Goal: Transaction & Acquisition: Purchase product/service

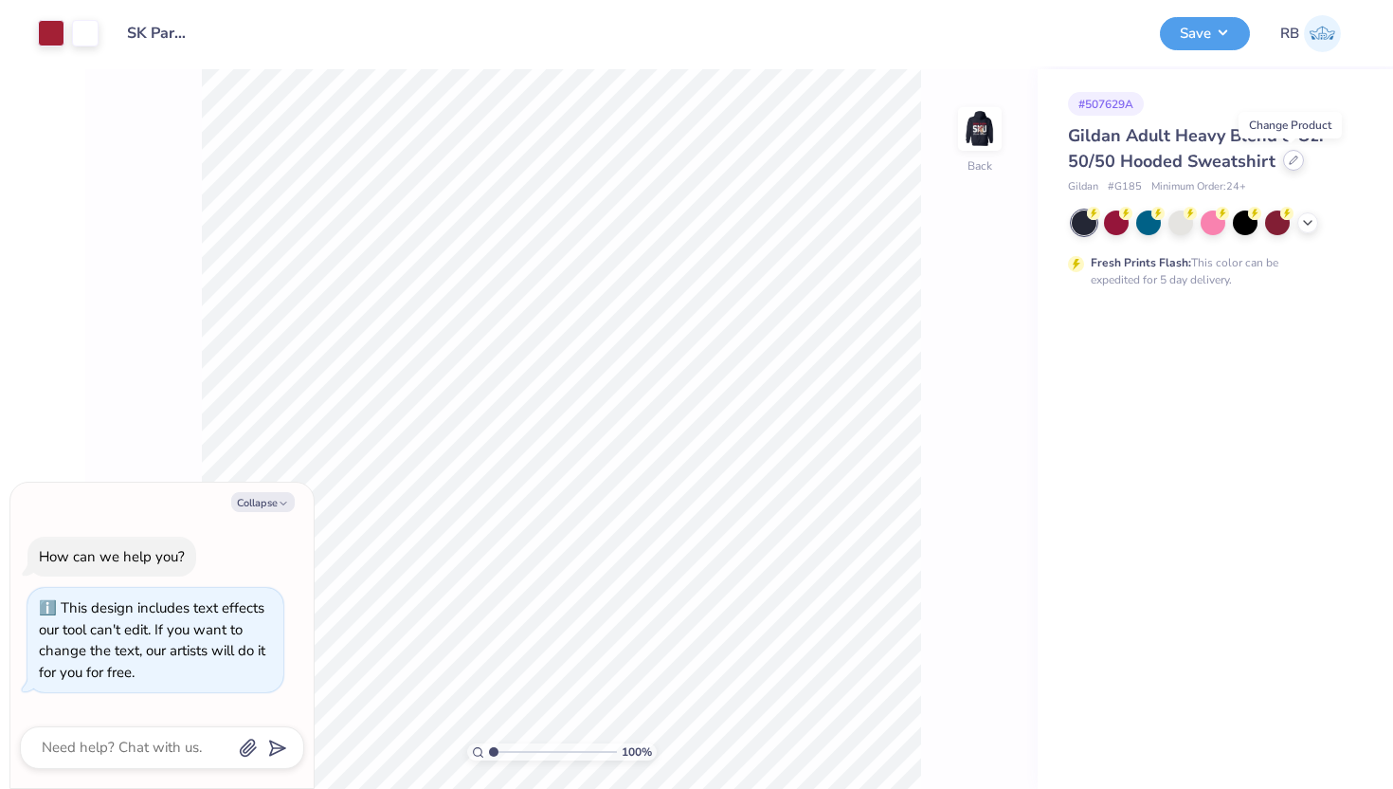
click at [1297, 166] on div at bounding box center [1293, 160] width 21 height 21
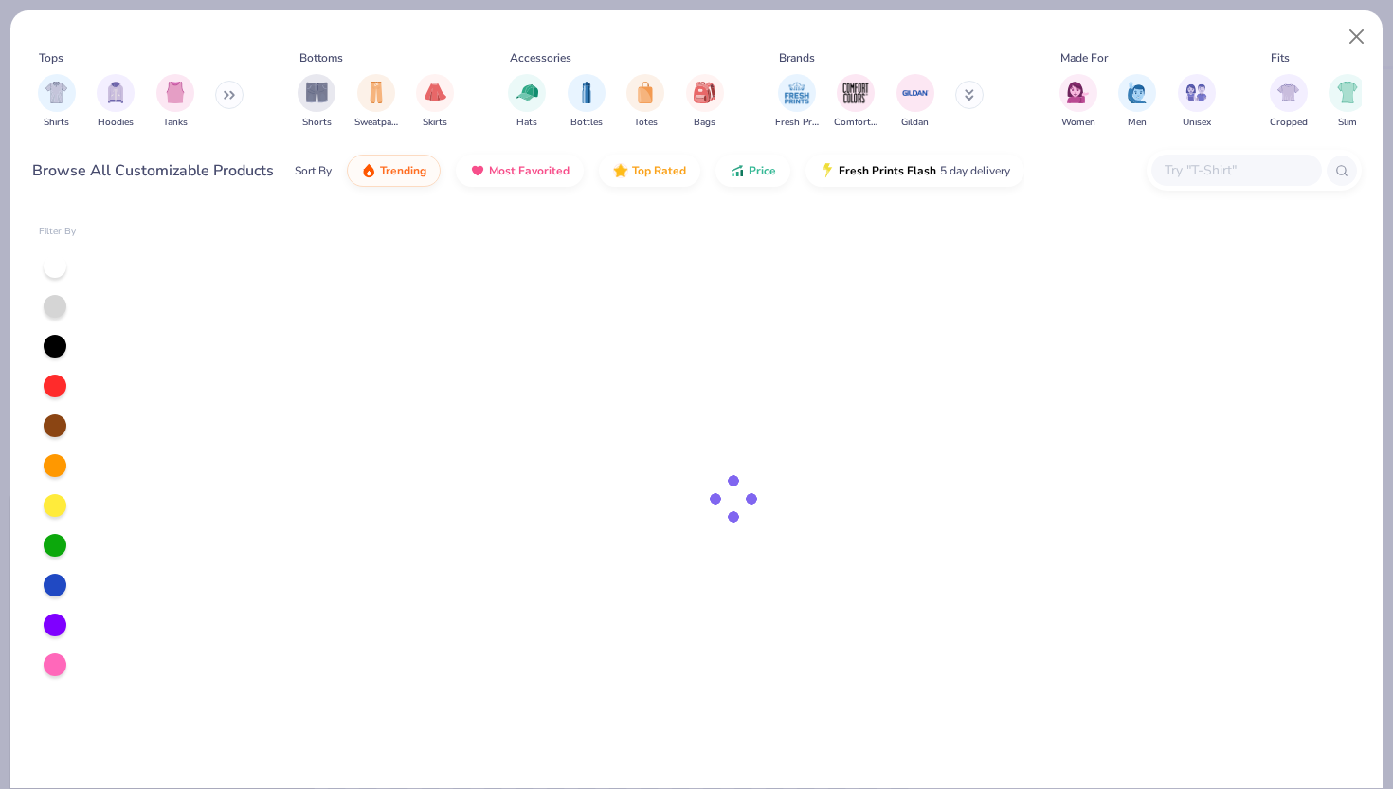
type textarea "x"
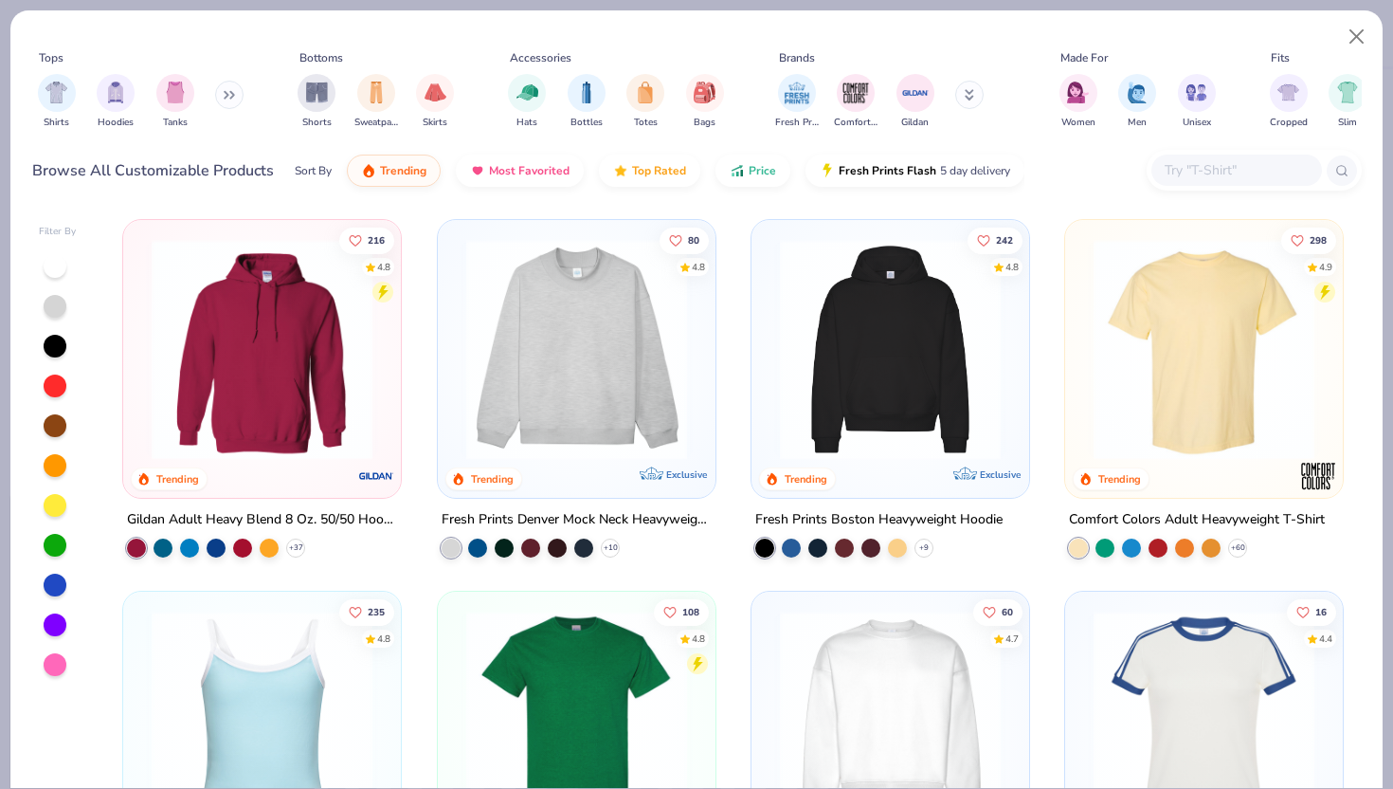
click at [1199, 165] on input "text" at bounding box center [1236, 170] width 146 height 22
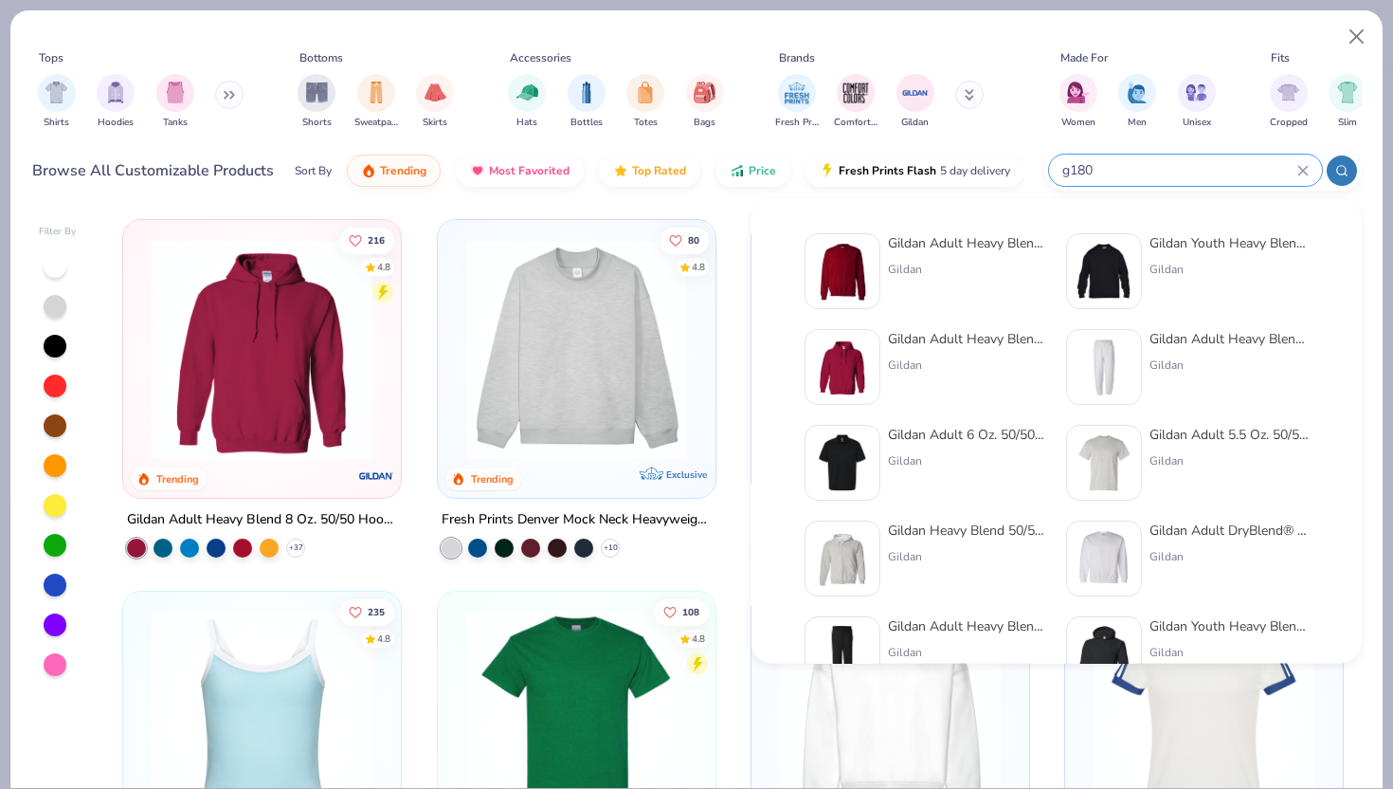
type input "g180"
click at [946, 250] on div "Gildan Adult Heavy Blend Adult 8 Oz. 50/50 Fleece Crew" at bounding box center [967, 243] width 159 height 20
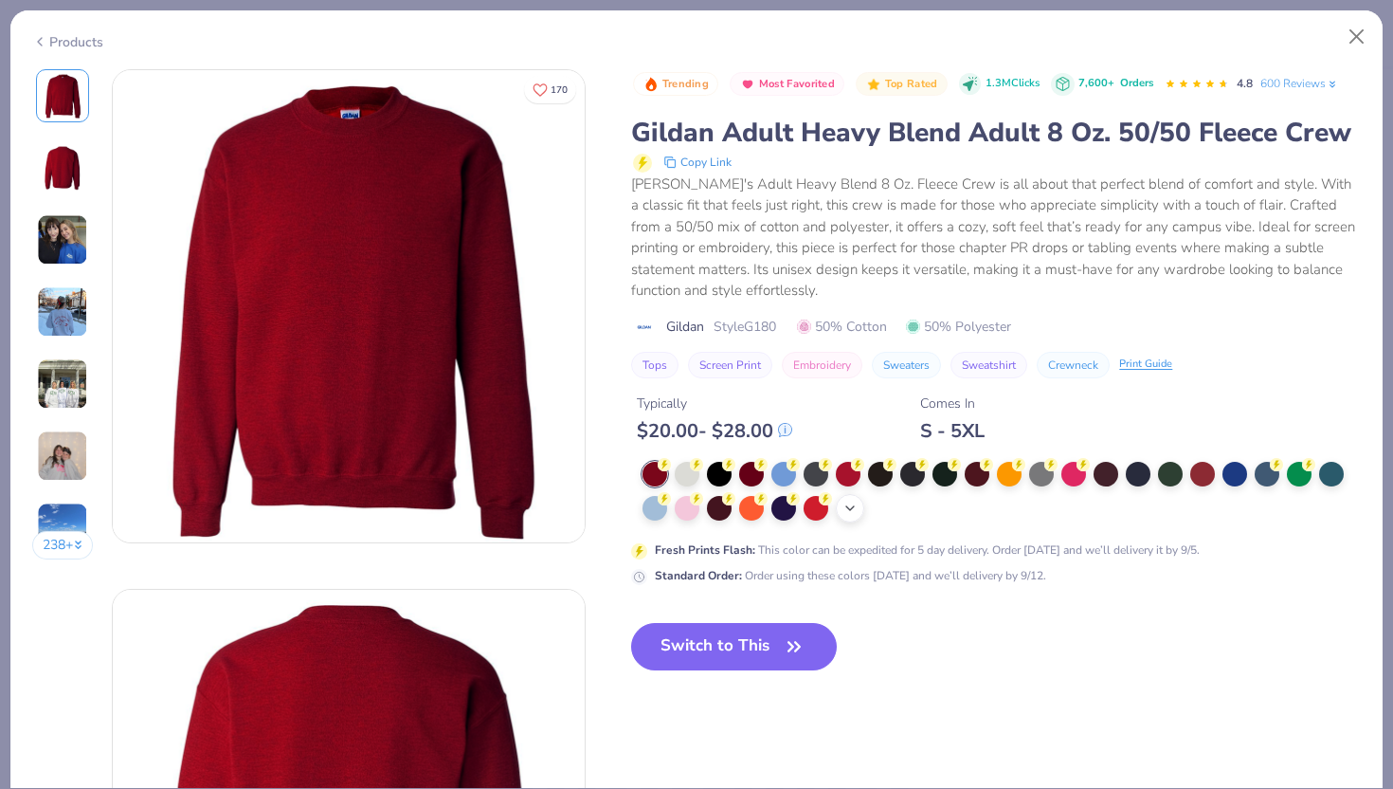
click at [857, 510] on icon at bounding box center [850, 507] width 15 height 15
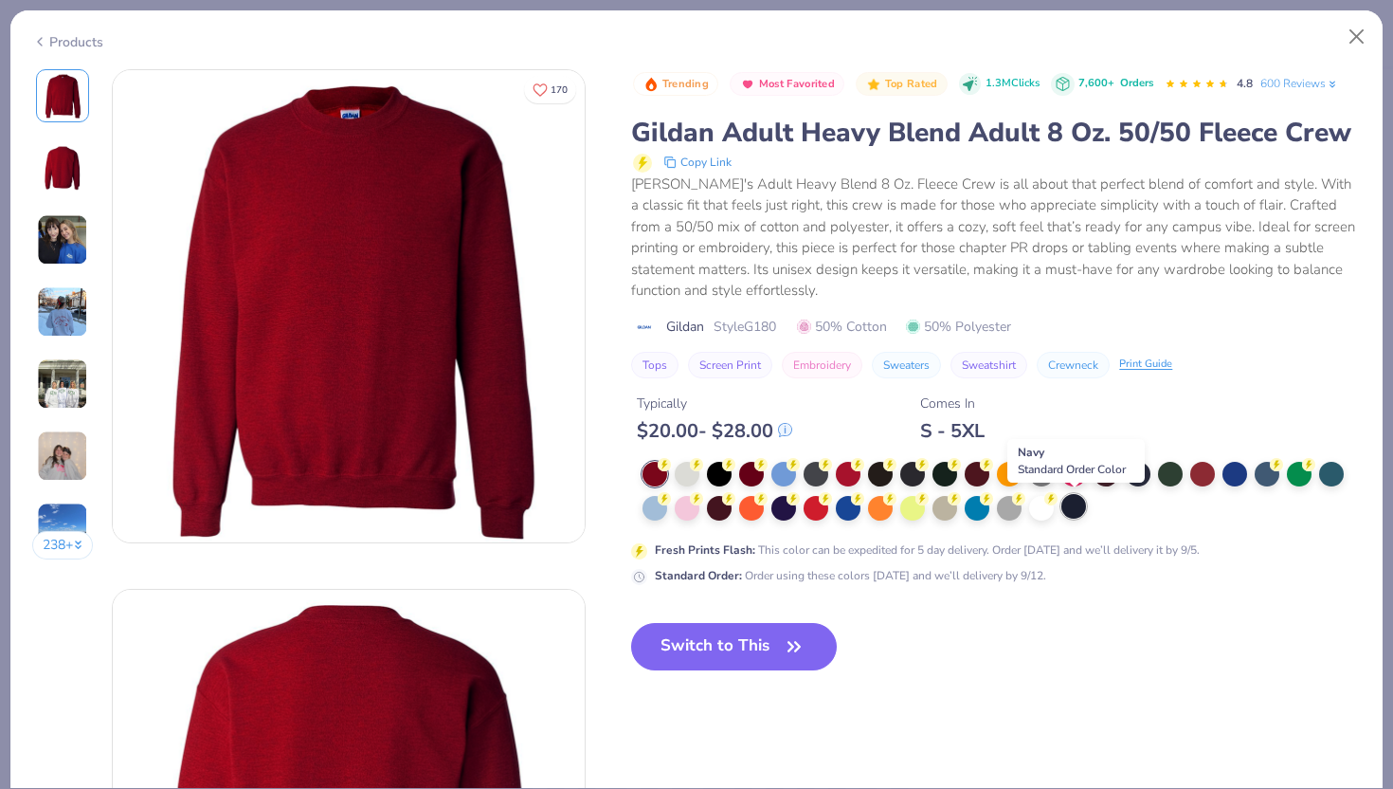
click at [1080, 507] on div at bounding box center [1073, 506] width 25 height 25
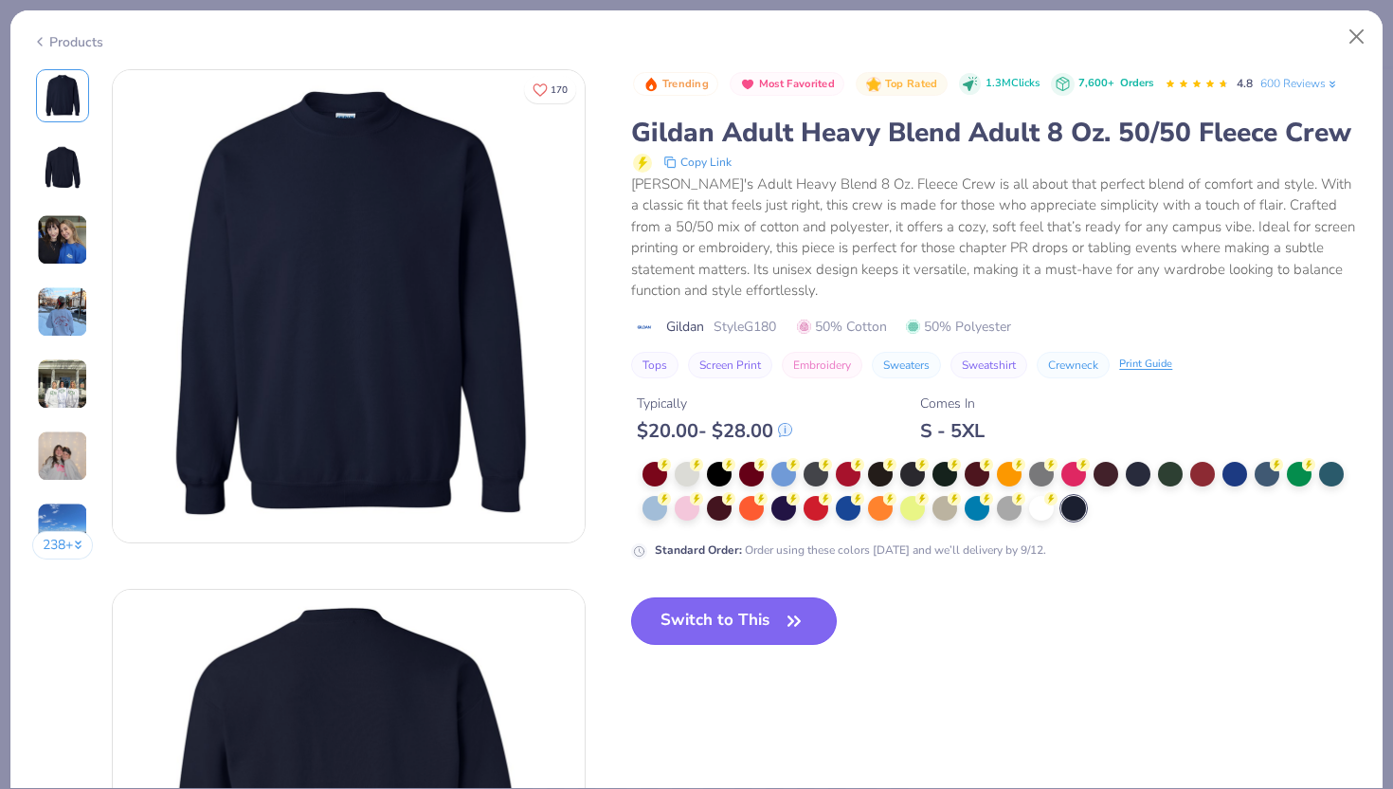
click at [731, 620] on button "Switch to This" at bounding box center [734, 620] width 206 height 47
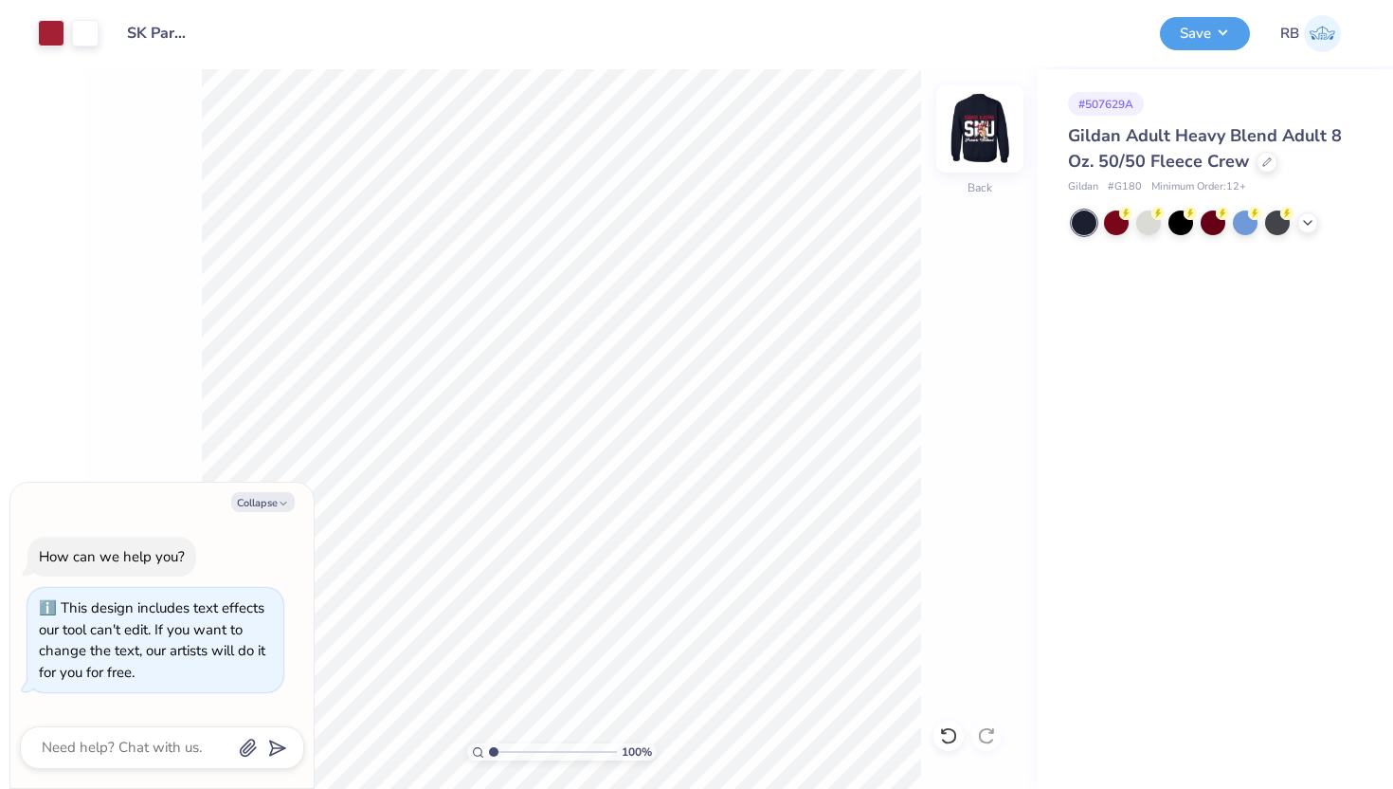
click at [982, 129] on img at bounding box center [980, 129] width 76 height 76
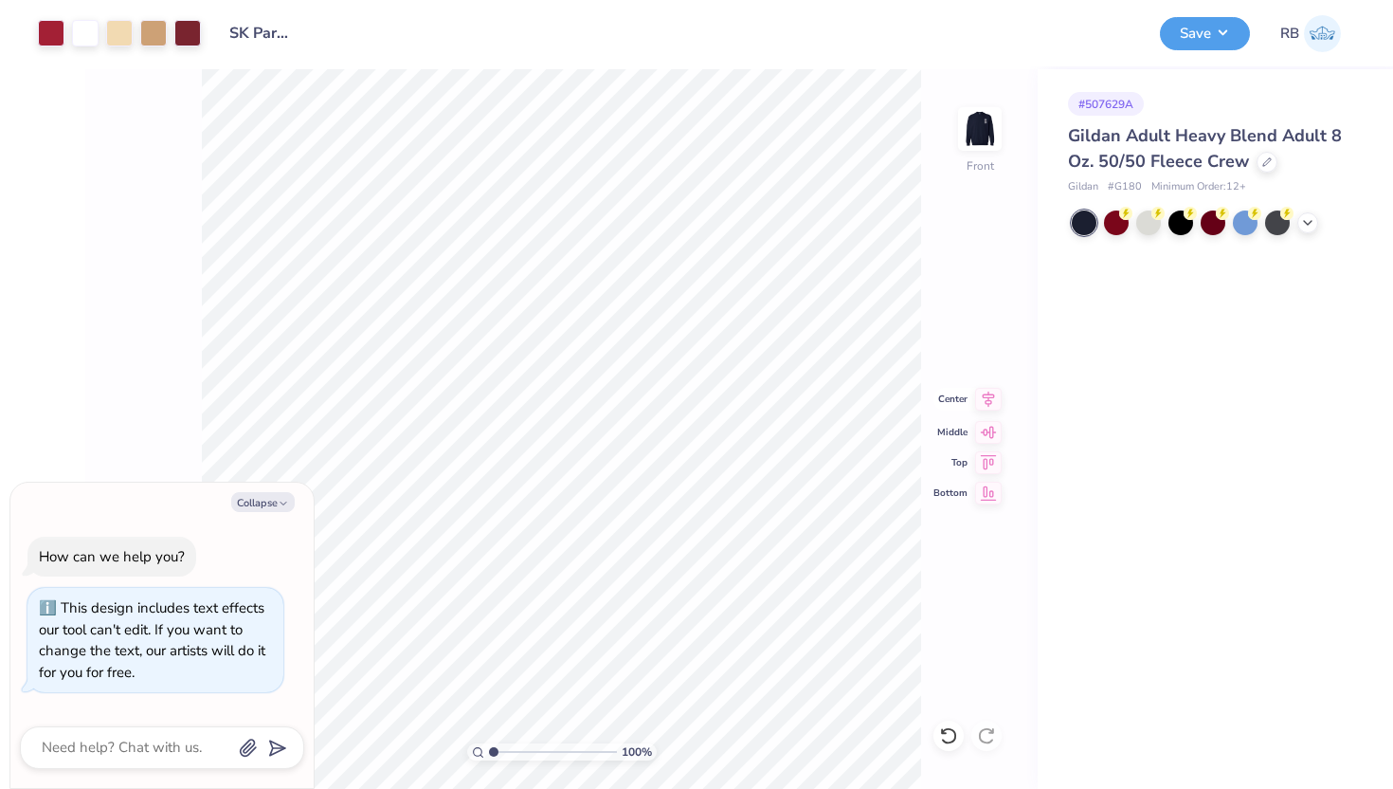
click at [993, 396] on icon at bounding box center [989, 399] width 12 height 16
click at [987, 392] on icon at bounding box center [988, 399] width 27 height 23
click at [976, 154] on img at bounding box center [980, 129] width 76 height 76
click at [976, 148] on img at bounding box center [980, 129] width 38 height 38
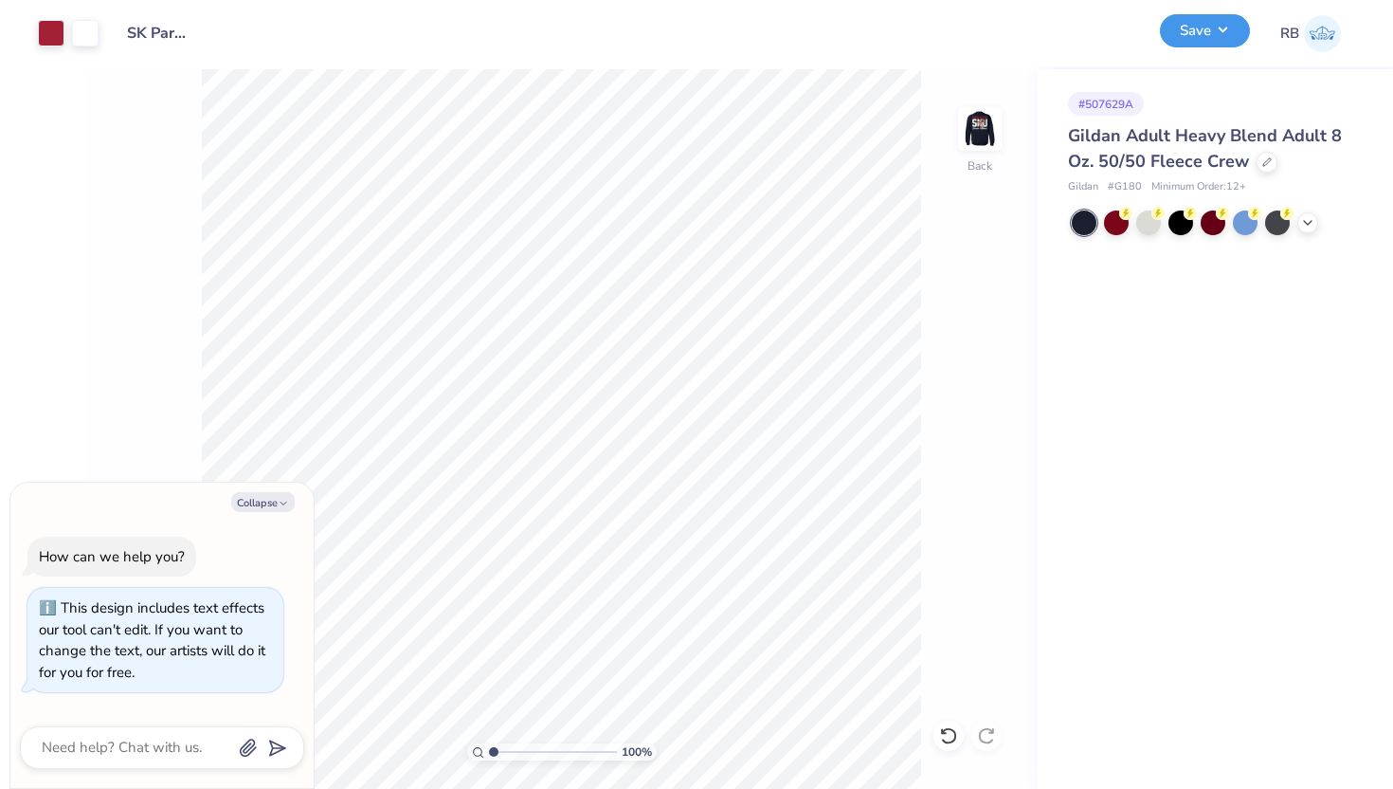
click at [1214, 44] on button "Save" at bounding box center [1205, 30] width 90 height 33
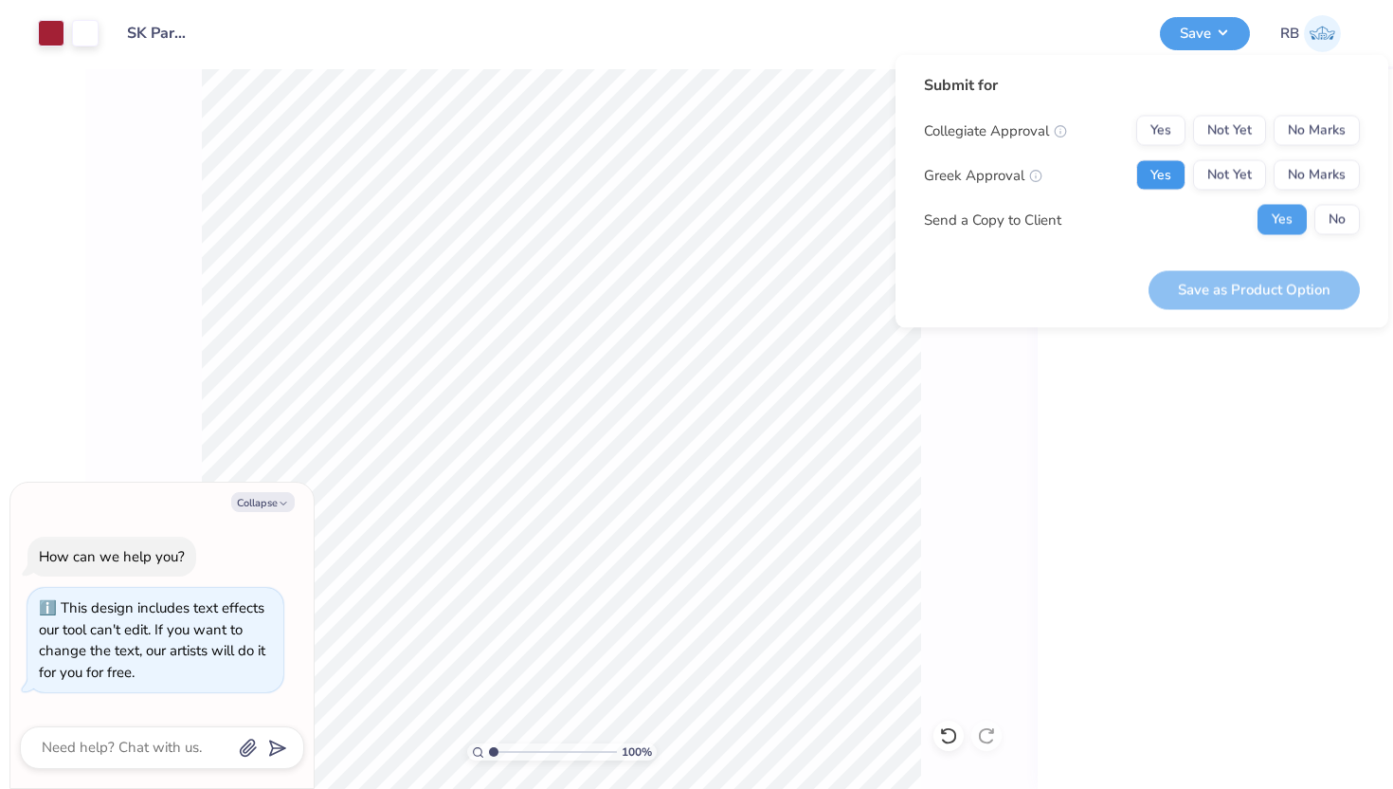
click at [1168, 179] on button "Yes" at bounding box center [1160, 175] width 49 height 30
click at [1298, 149] on div "Collegiate Approval Yes Not Yet No Marks Greek Approval Yes Not Yet No Marks Se…" at bounding box center [1142, 175] width 436 height 119
click at [1305, 124] on button "No Marks" at bounding box center [1317, 131] width 86 height 30
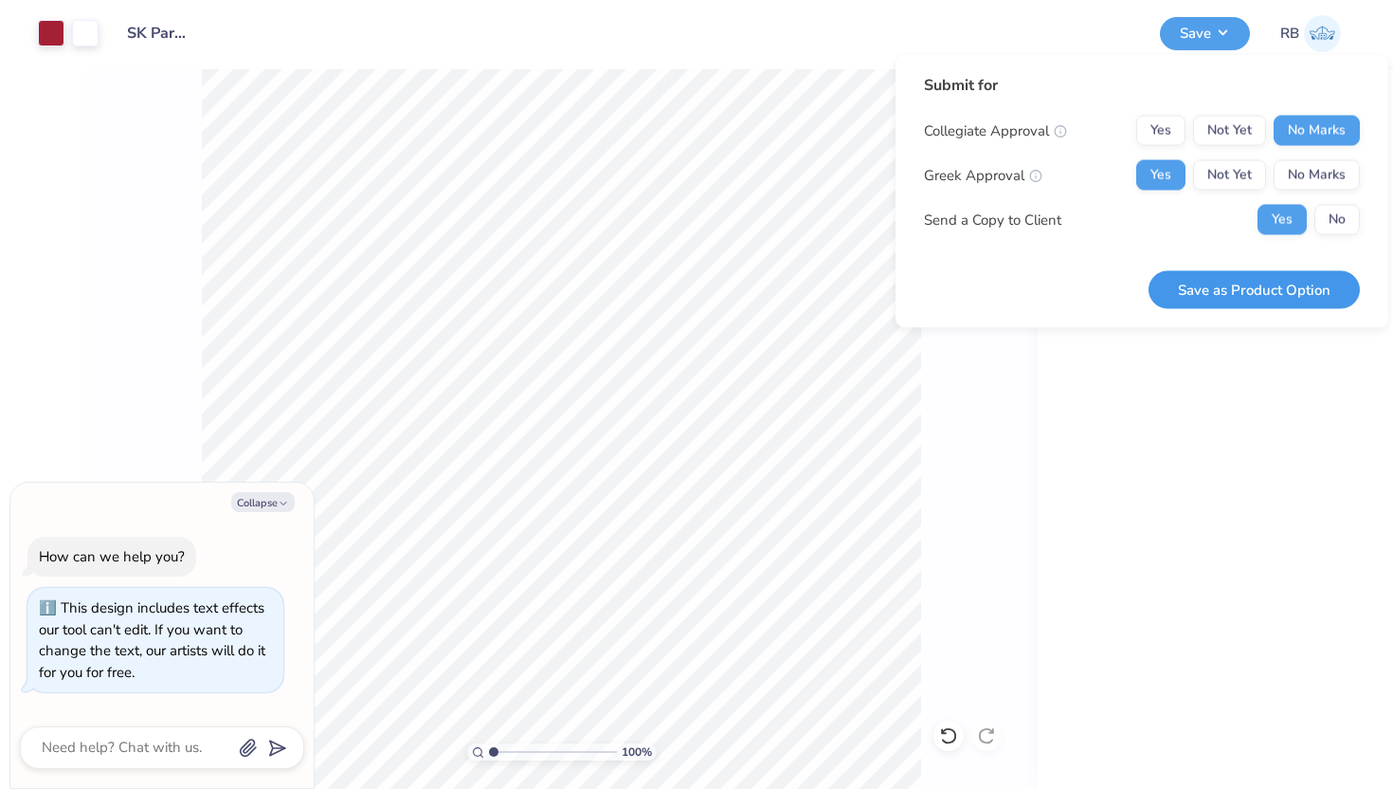
click at [1261, 290] on button "Save as Product Option" at bounding box center [1254, 289] width 211 height 39
type textarea "x"
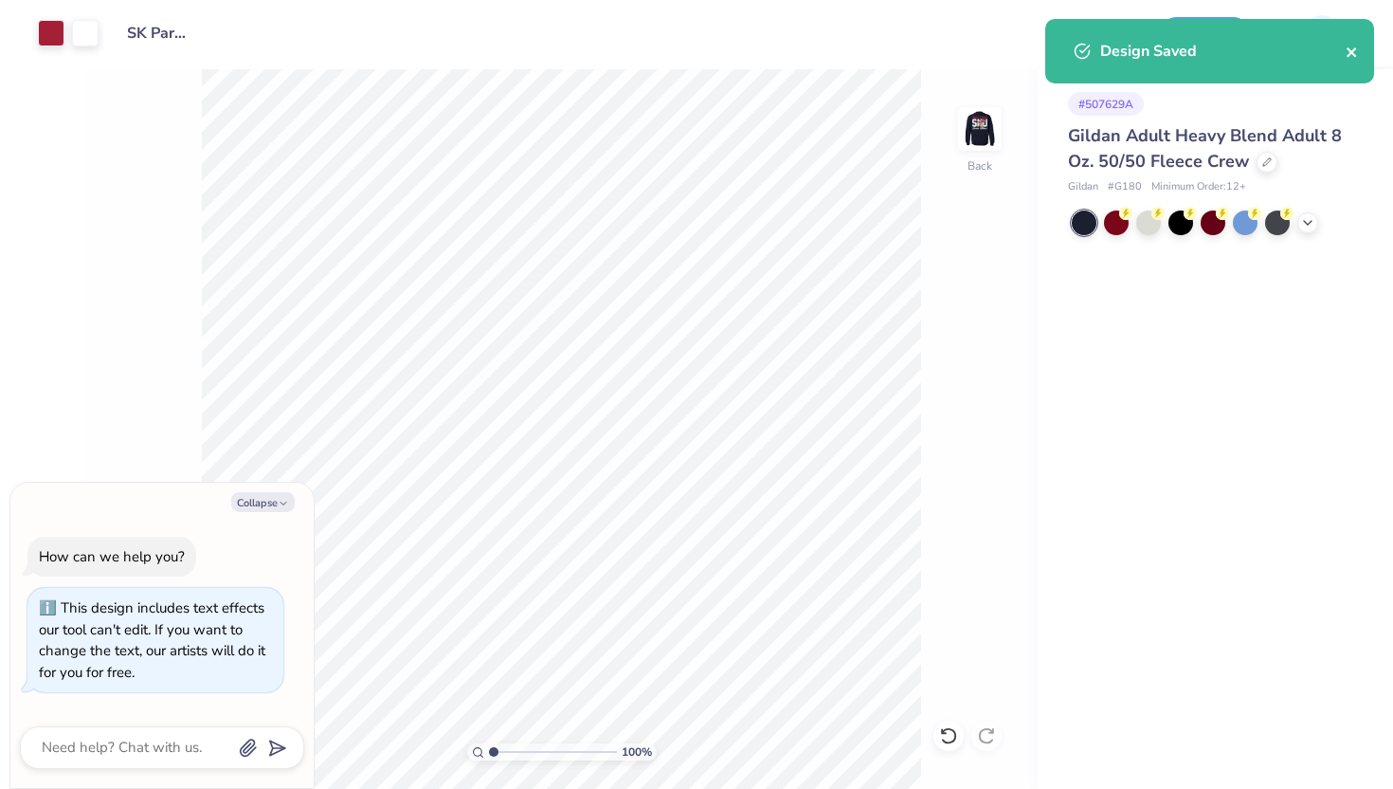
click at [1356, 51] on icon "close" at bounding box center [1352, 52] width 13 height 15
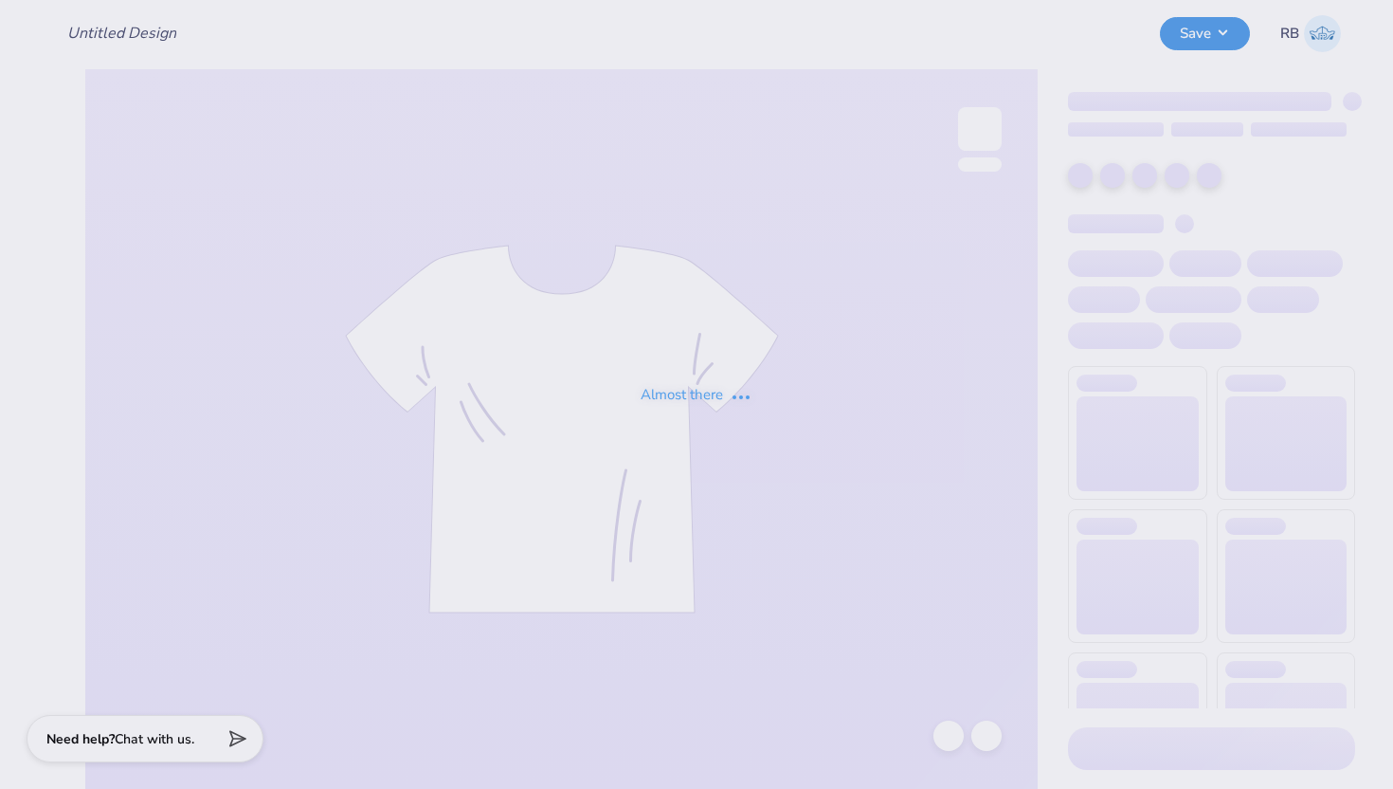
type input "SK Parents Weekend '25"
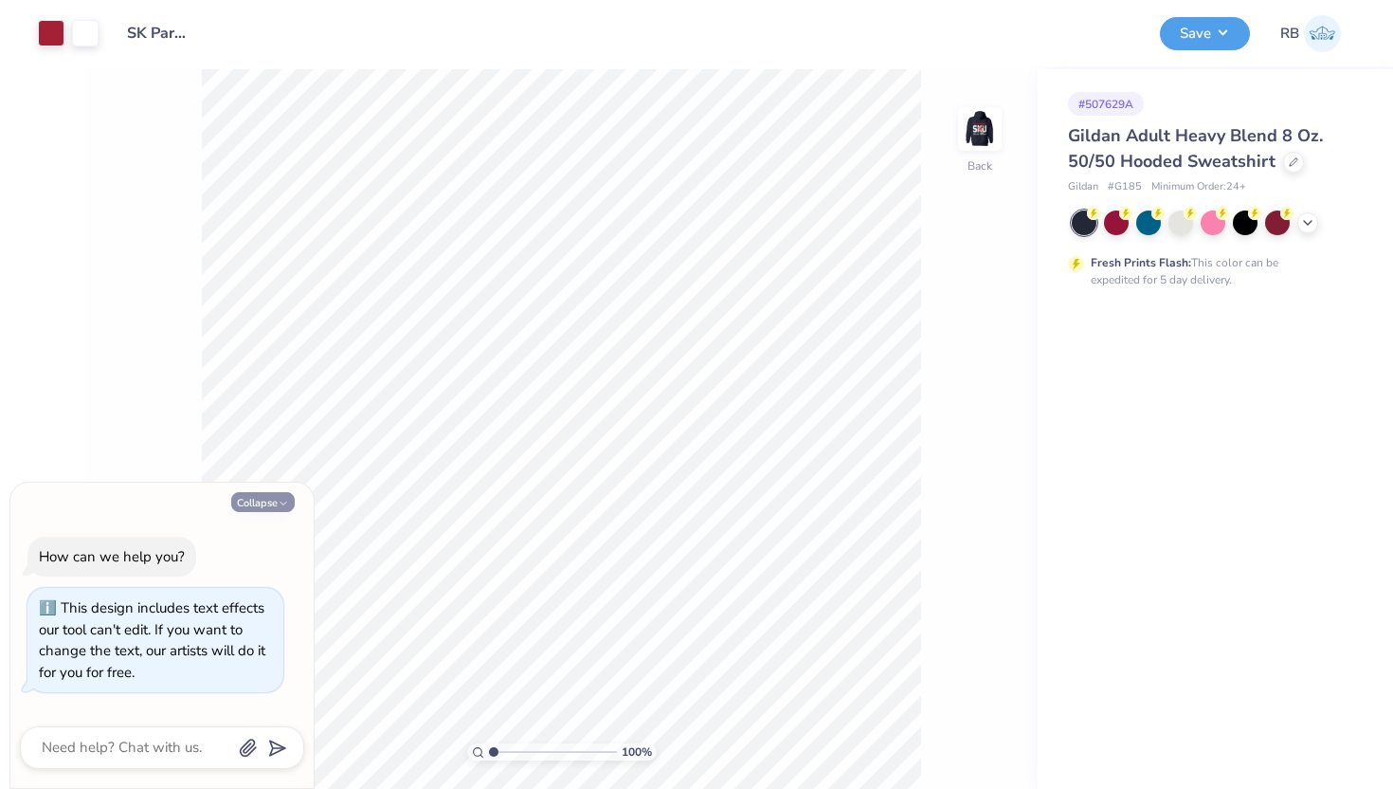
click at [279, 495] on button "Collapse" at bounding box center [262, 502] width 63 height 20
type textarea "x"
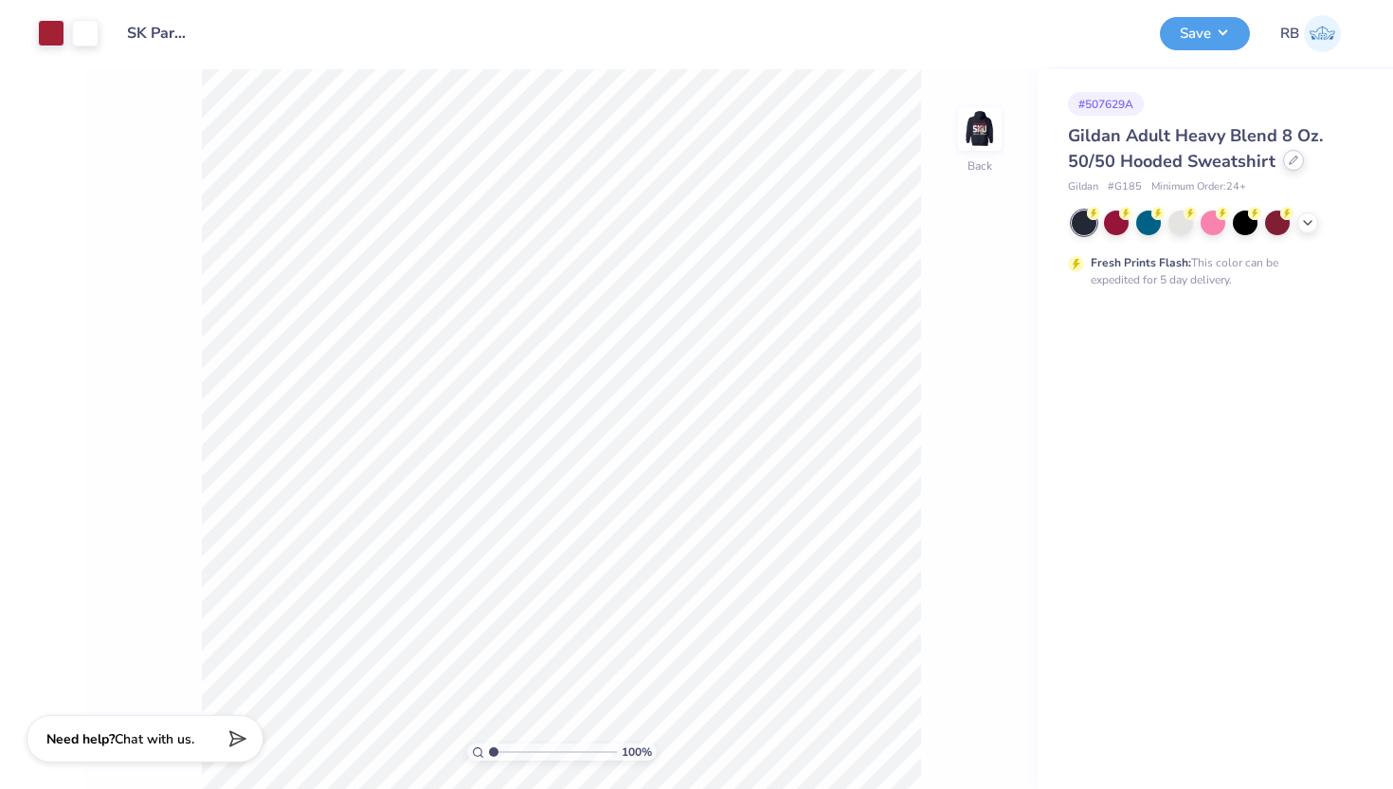
click at [1294, 157] on icon at bounding box center [1294, 160] width 8 height 8
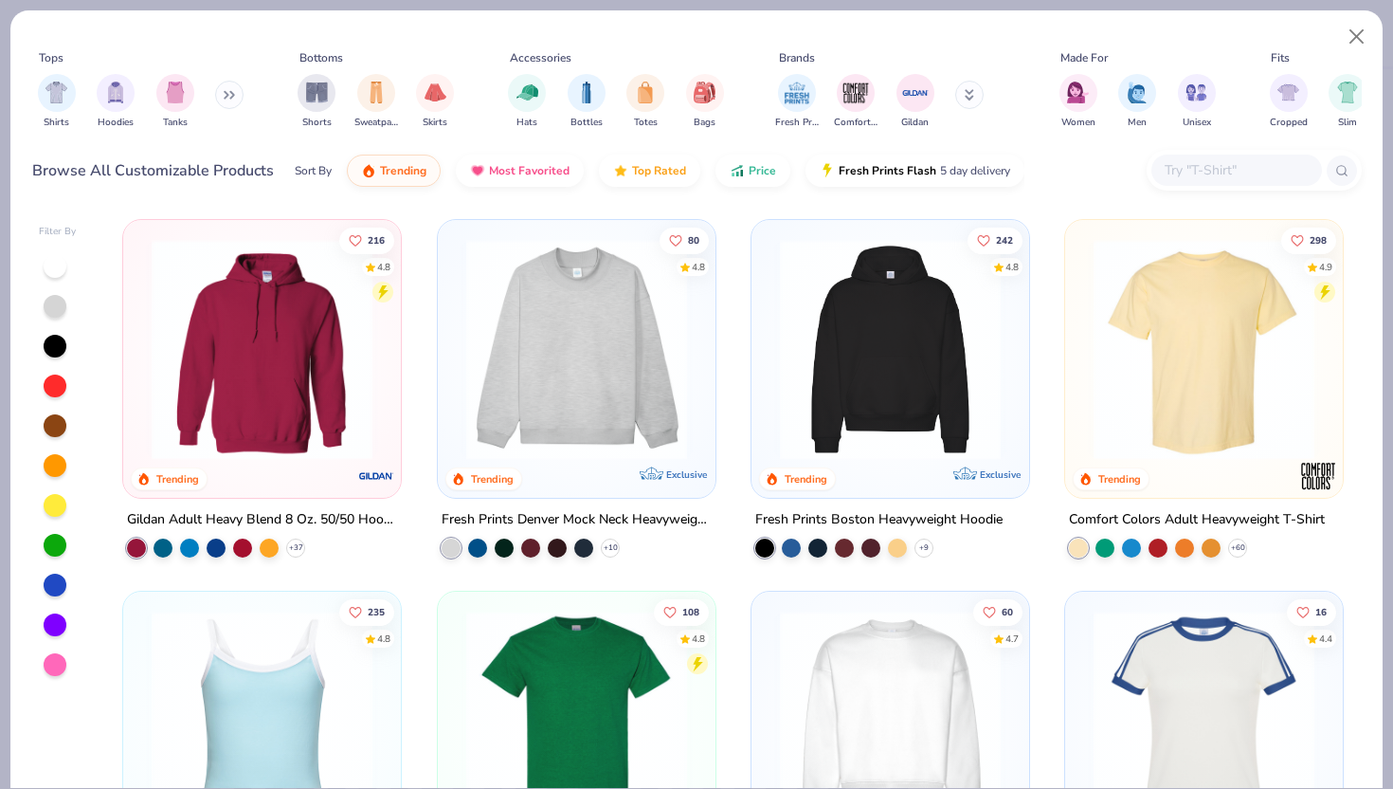
click at [1192, 161] on input "text" at bounding box center [1236, 170] width 146 height 22
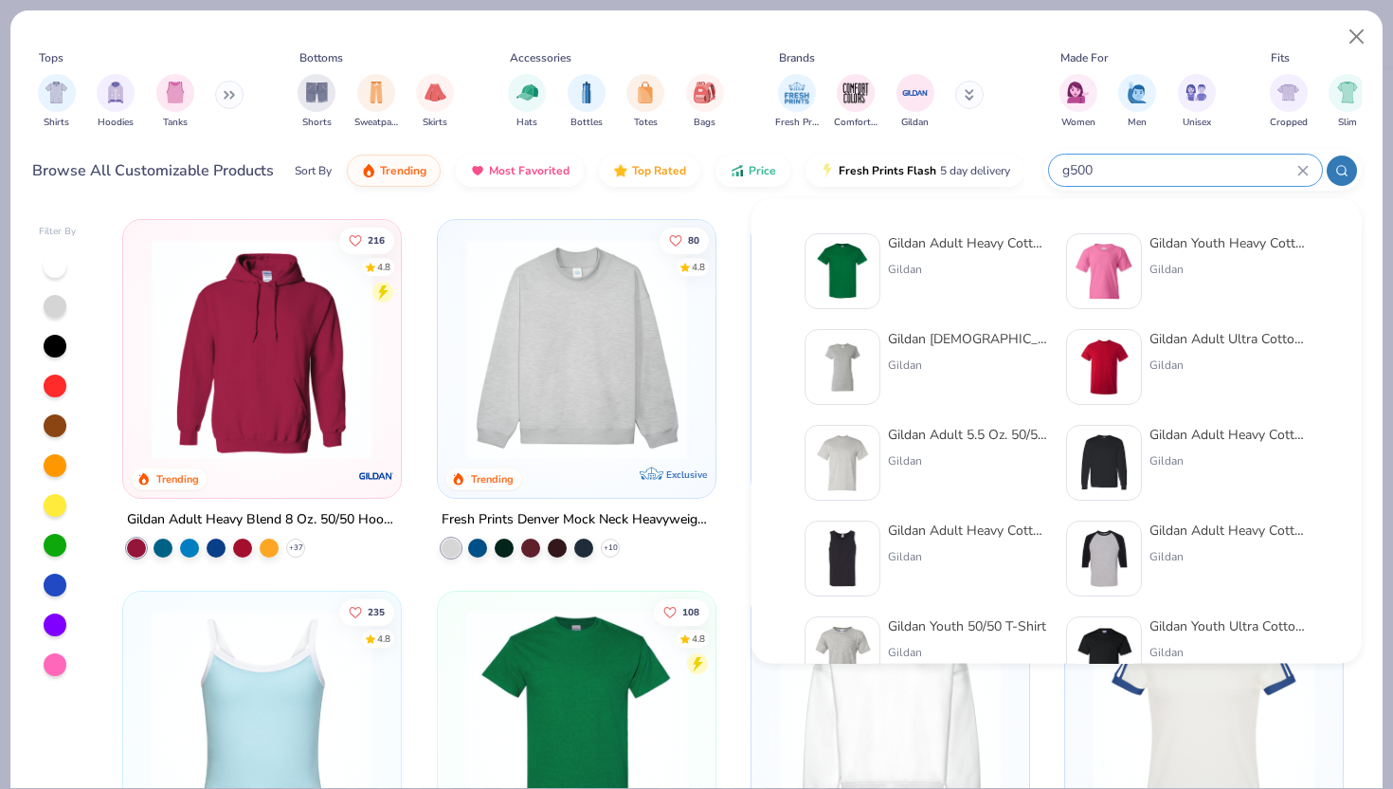
type input "g500"
click at [975, 256] on div "Gildan Adult Heavy Cotton T-Shirt Gildan" at bounding box center [967, 271] width 159 height 76
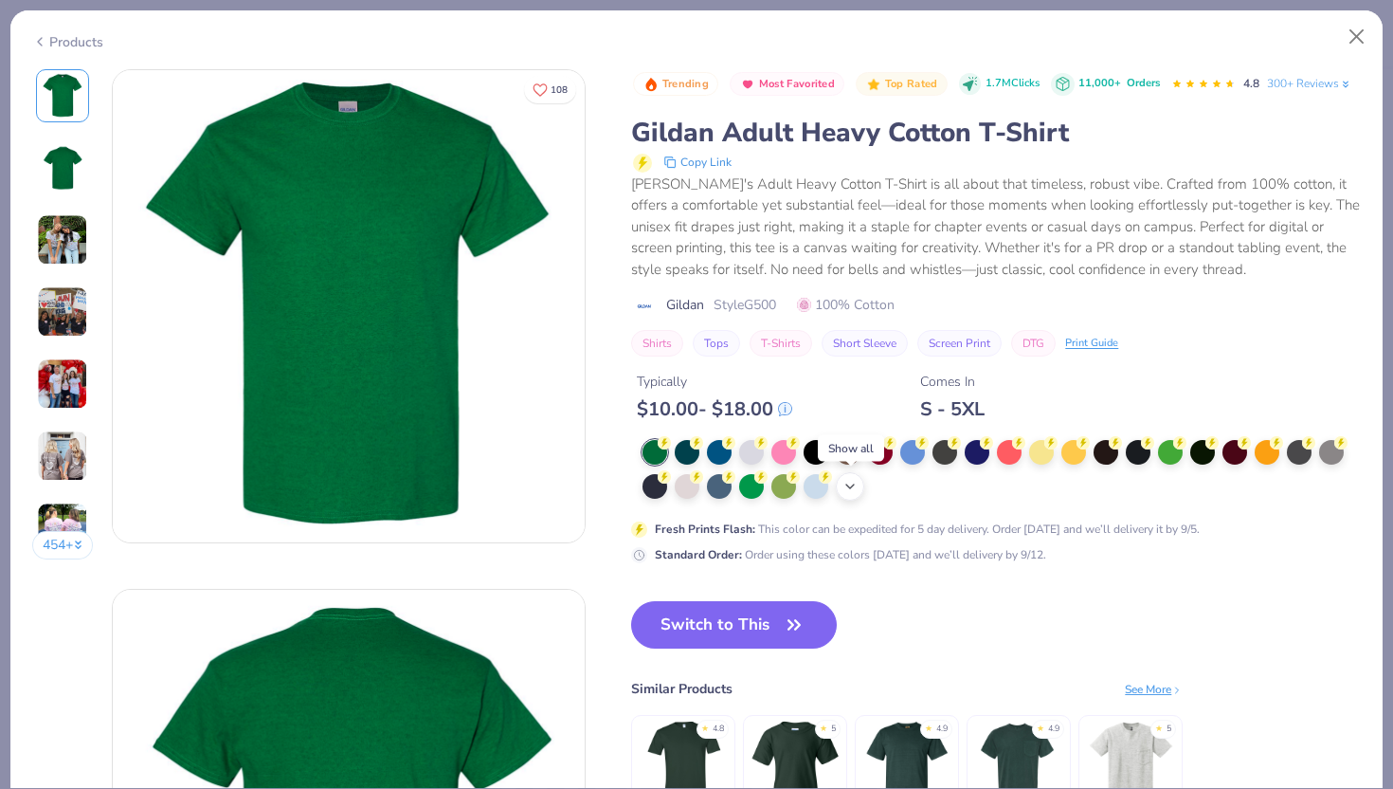
click at [853, 493] on icon at bounding box center [850, 486] width 15 height 15
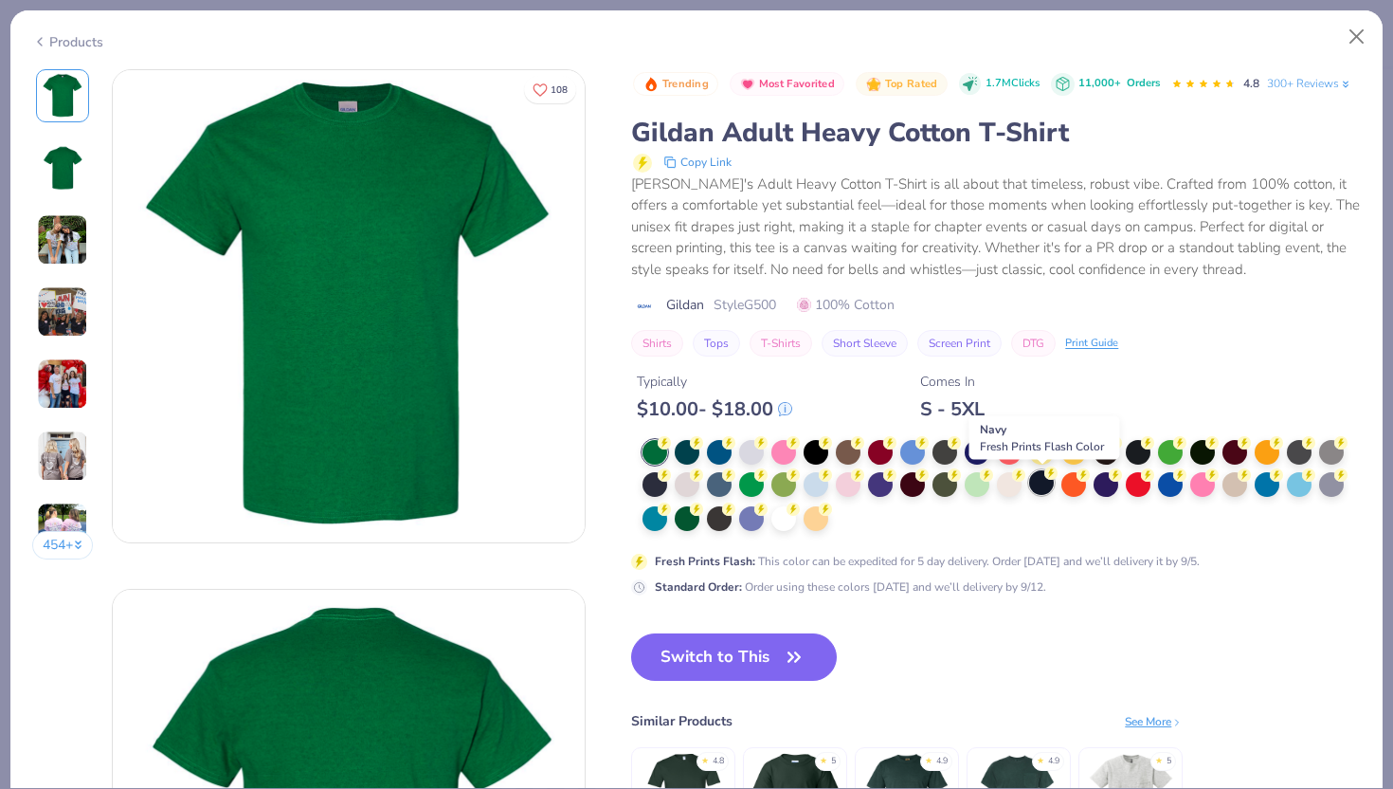
click at [1042, 486] on div at bounding box center [1041, 482] width 25 height 25
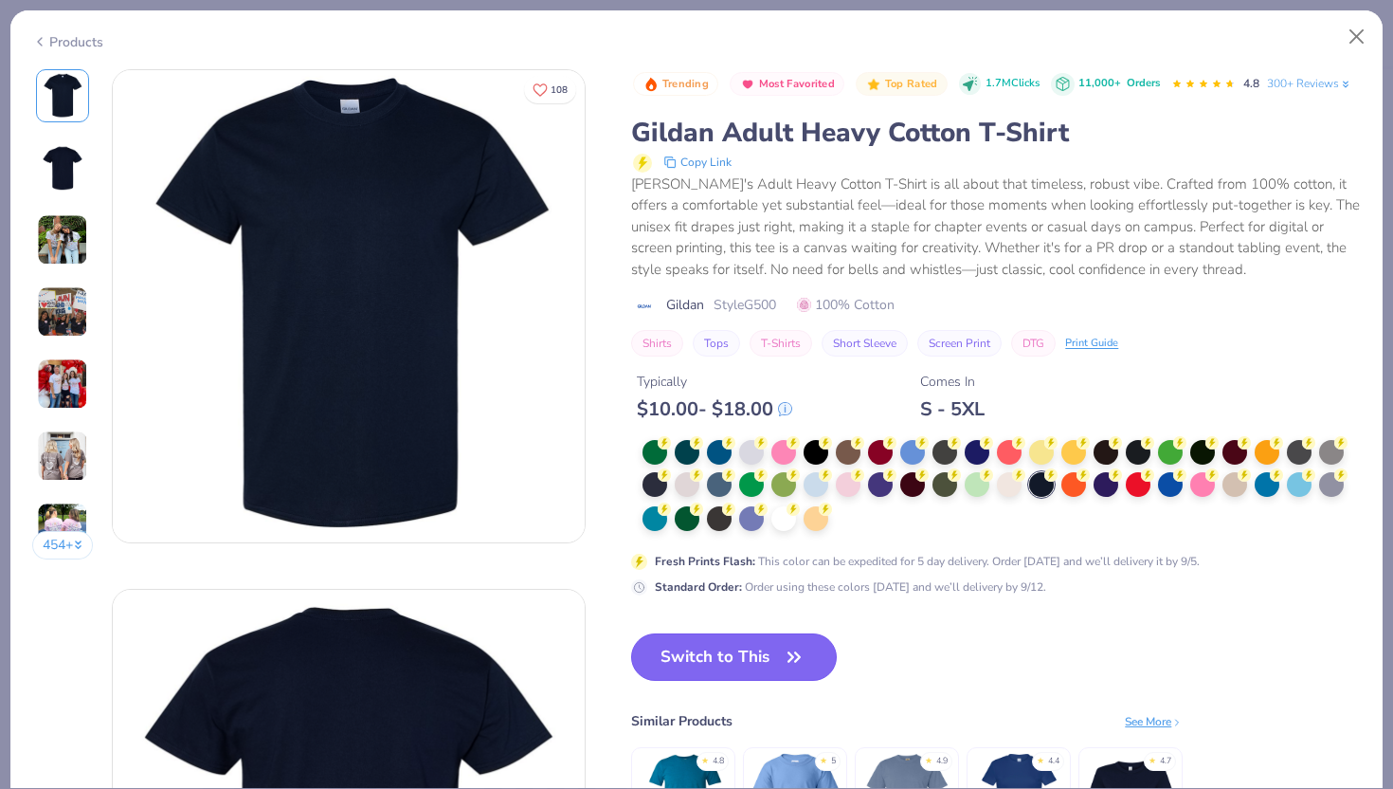
click at [734, 666] on button "Switch to This" at bounding box center [734, 656] width 206 height 47
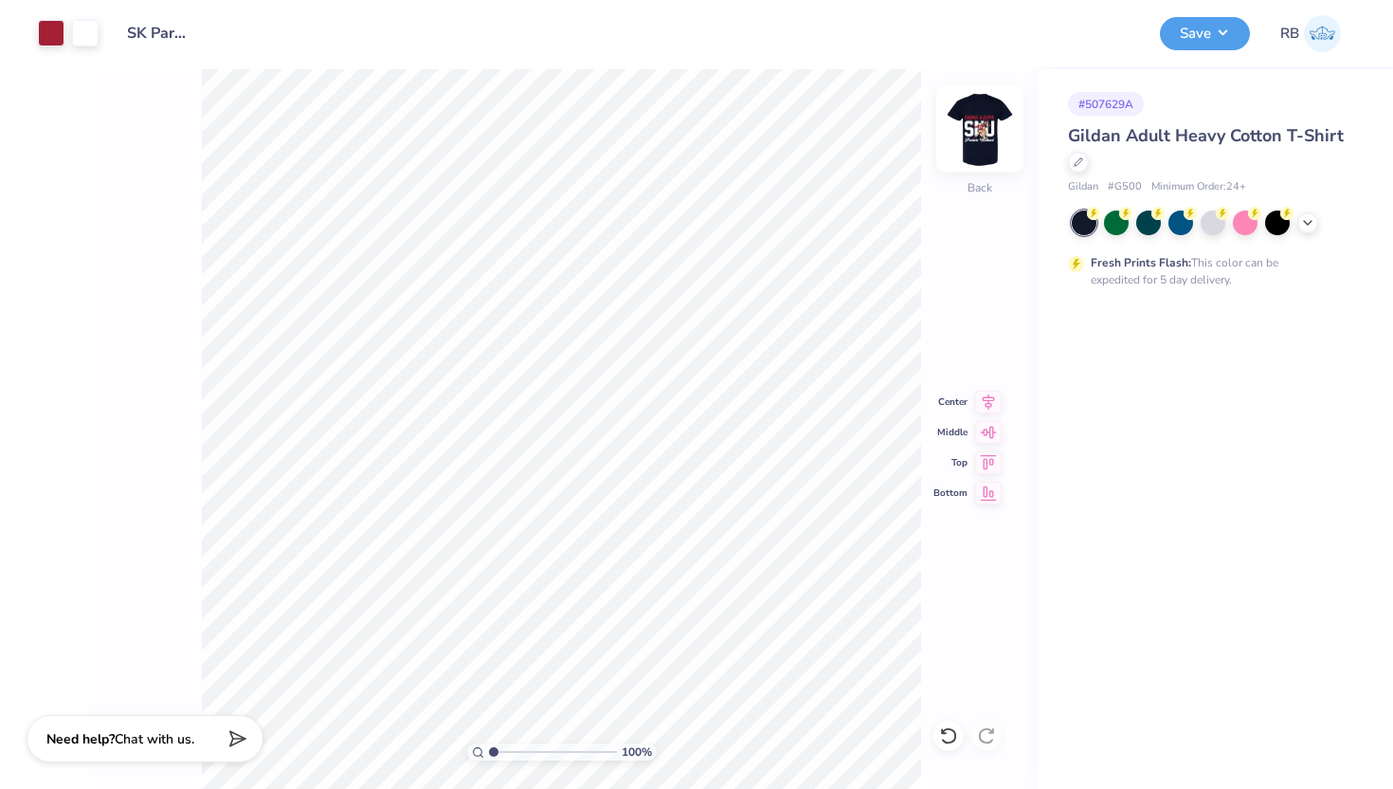
click at [976, 145] on img at bounding box center [980, 129] width 76 height 76
click at [988, 400] on icon at bounding box center [988, 399] width 27 height 23
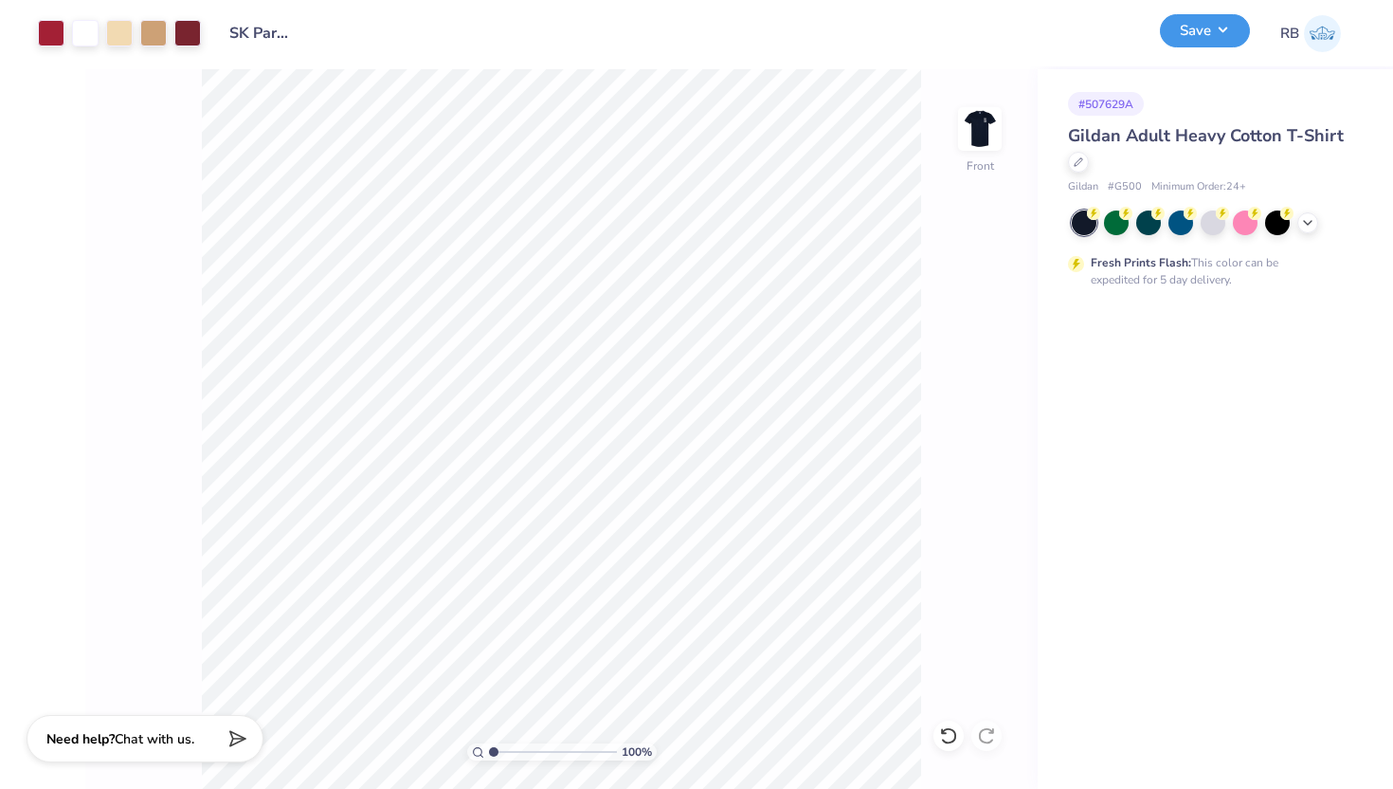
click at [1205, 35] on button "Save" at bounding box center [1205, 30] width 90 height 33
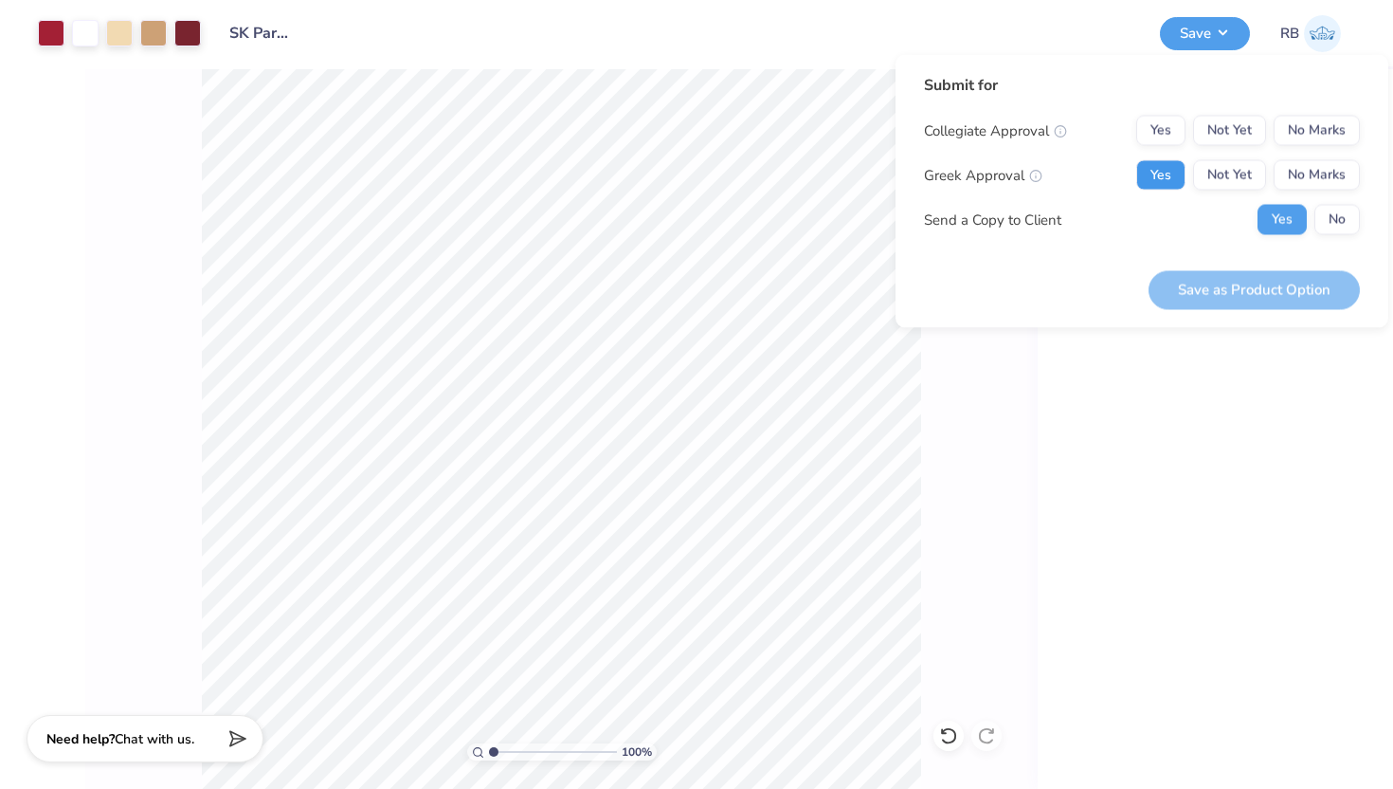
click at [1169, 178] on button "Yes" at bounding box center [1160, 175] width 49 height 30
click at [1349, 151] on div "Collegiate Approval Yes Not Yet No Marks Greek Approval Yes Not Yet No Marks Se…" at bounding box center [1142, 175] width 436 height 119
click at [1323, 136] on button "No Marks" at bounding box center [1317, 131] width 86 height 30
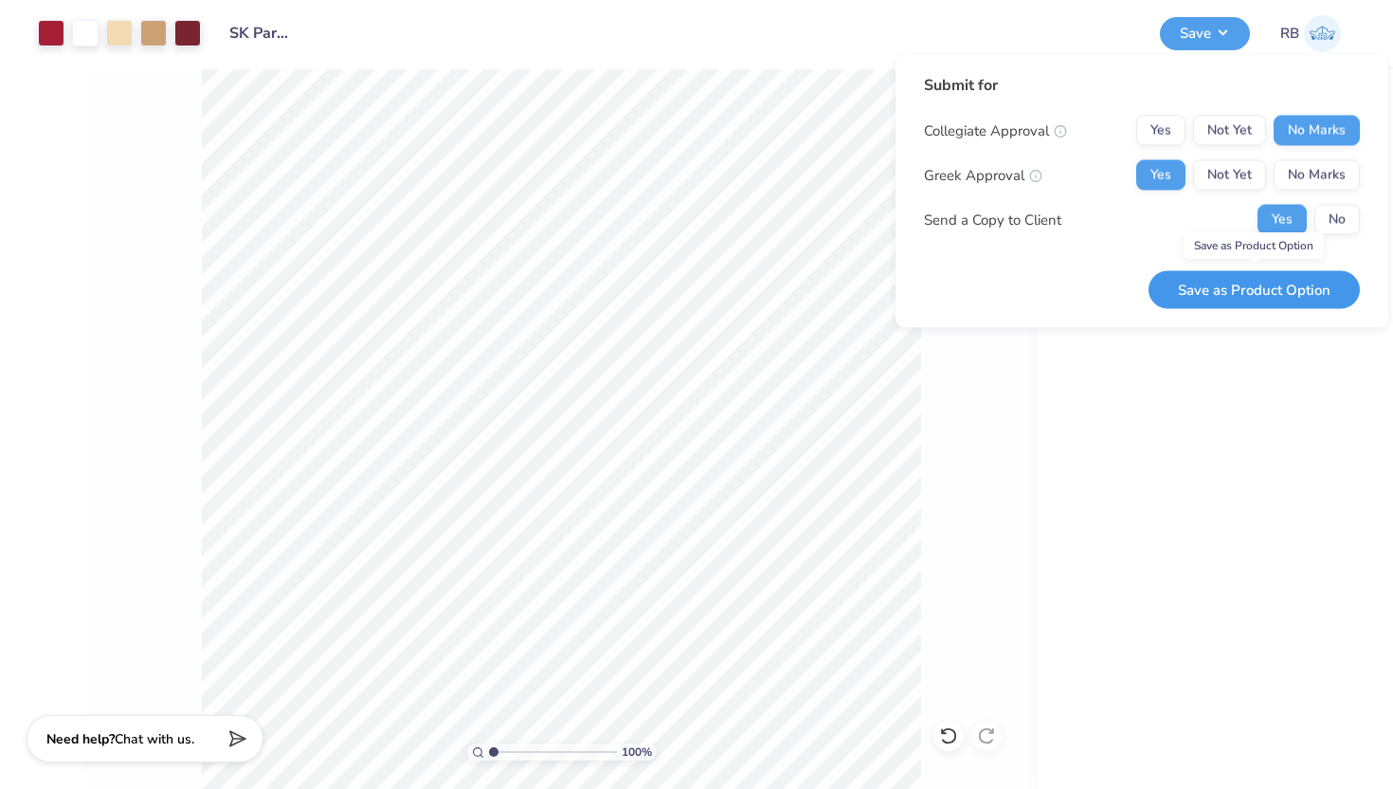
click at [1291, 279] on button "Save as Product Option" at bounding box center [1254, 289] width 211 height 39
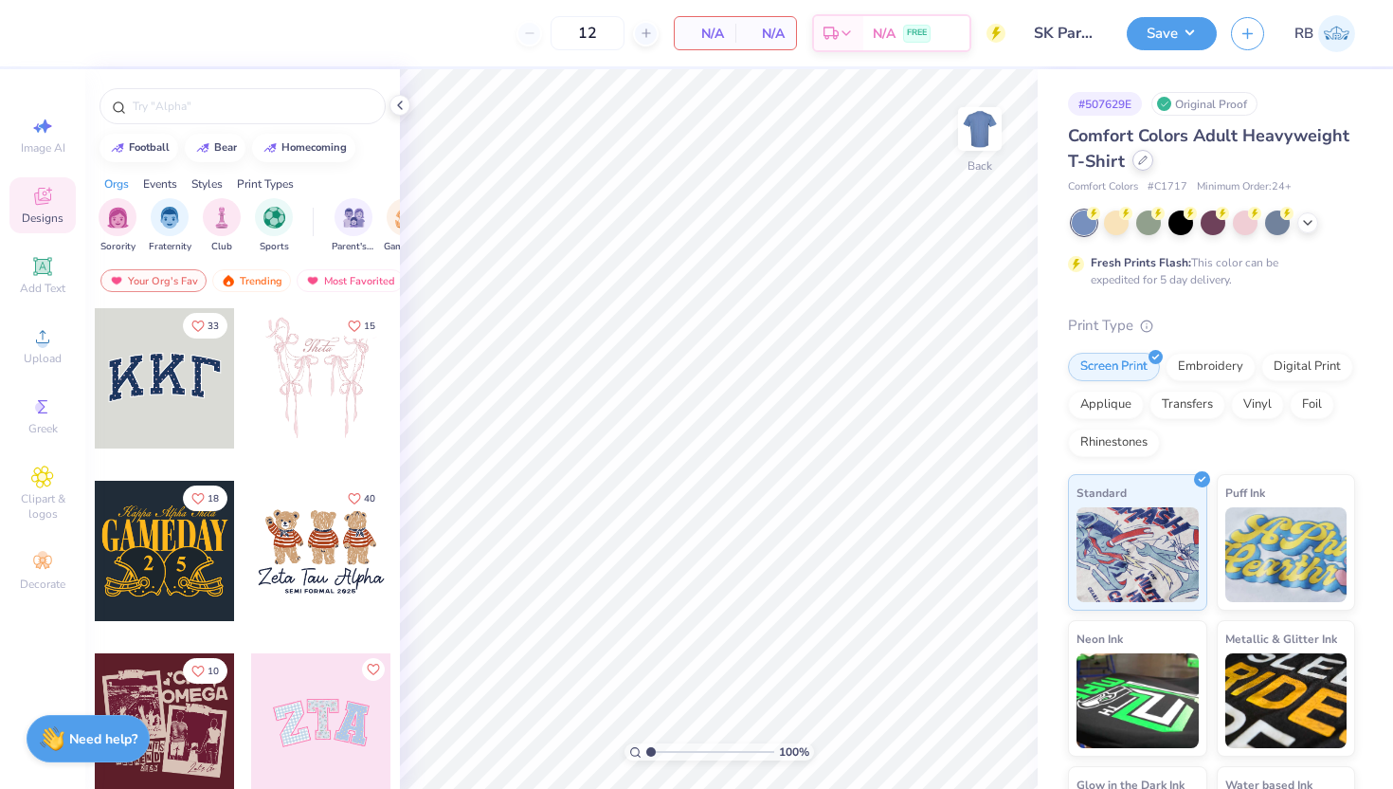
click at [1138, 168] on div at bounding box center [1143, 160] width 21 height 21
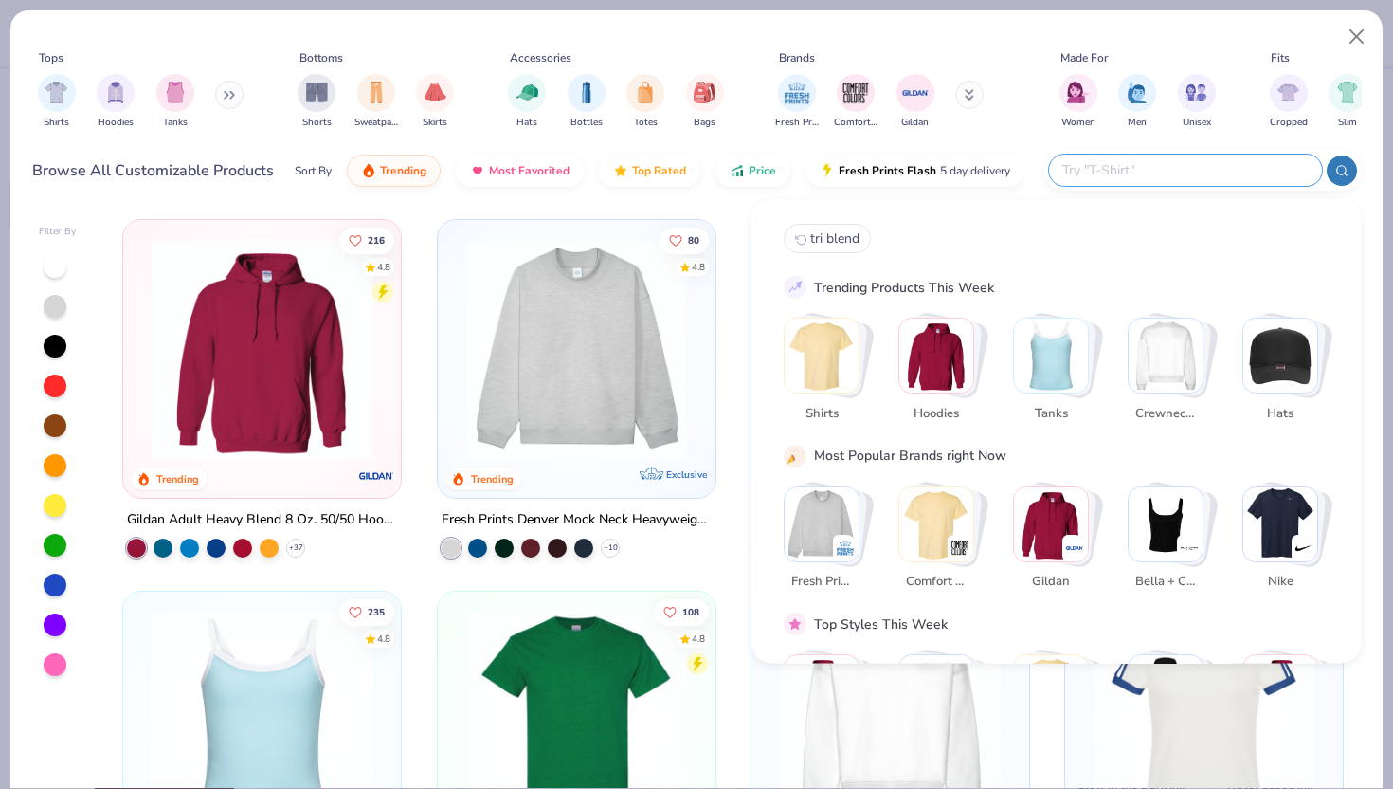
click at [1198, 164] on input "text" at bounding box center [1185, 170] width 248 height 22
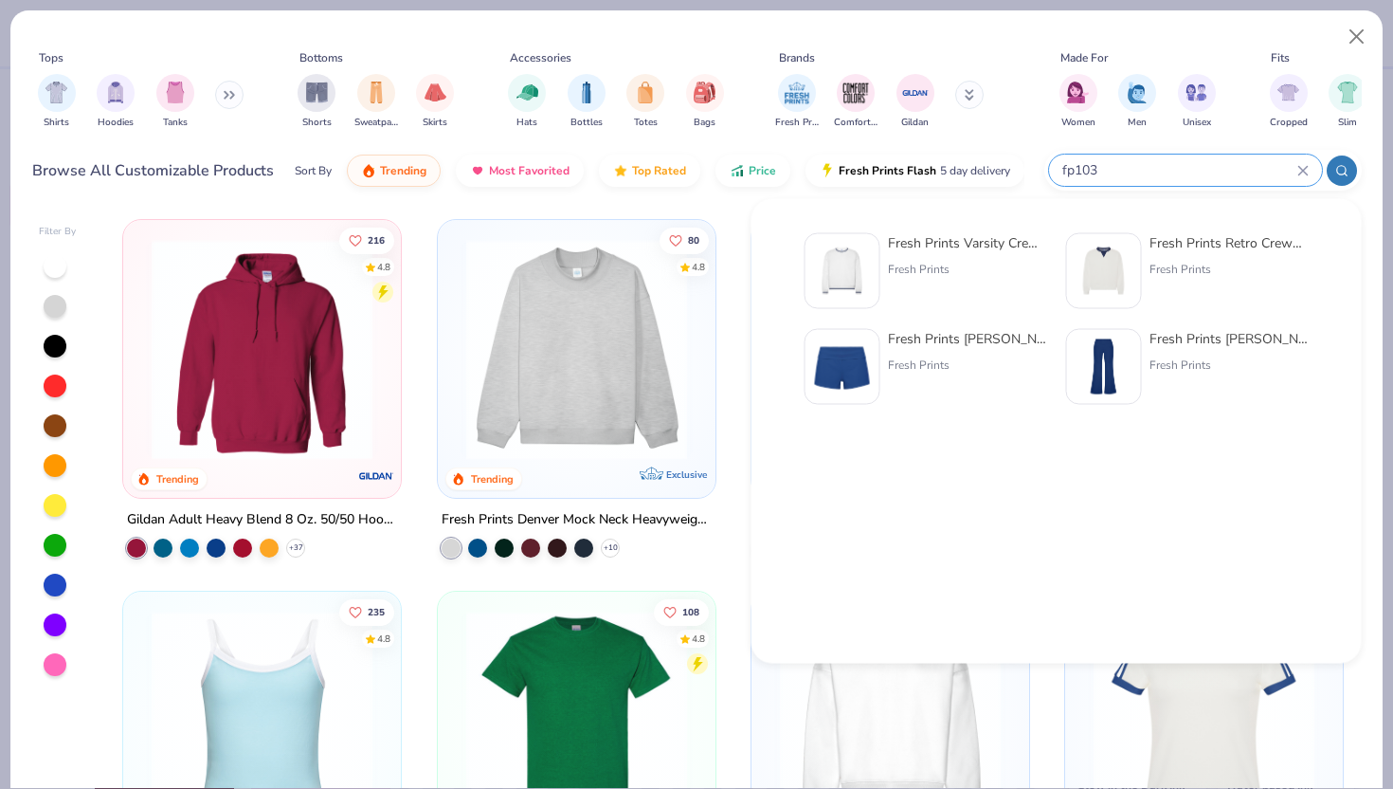
type input "fp103"
click at [858, 269] on img at bounding box center [842, 271] width 59 height 59
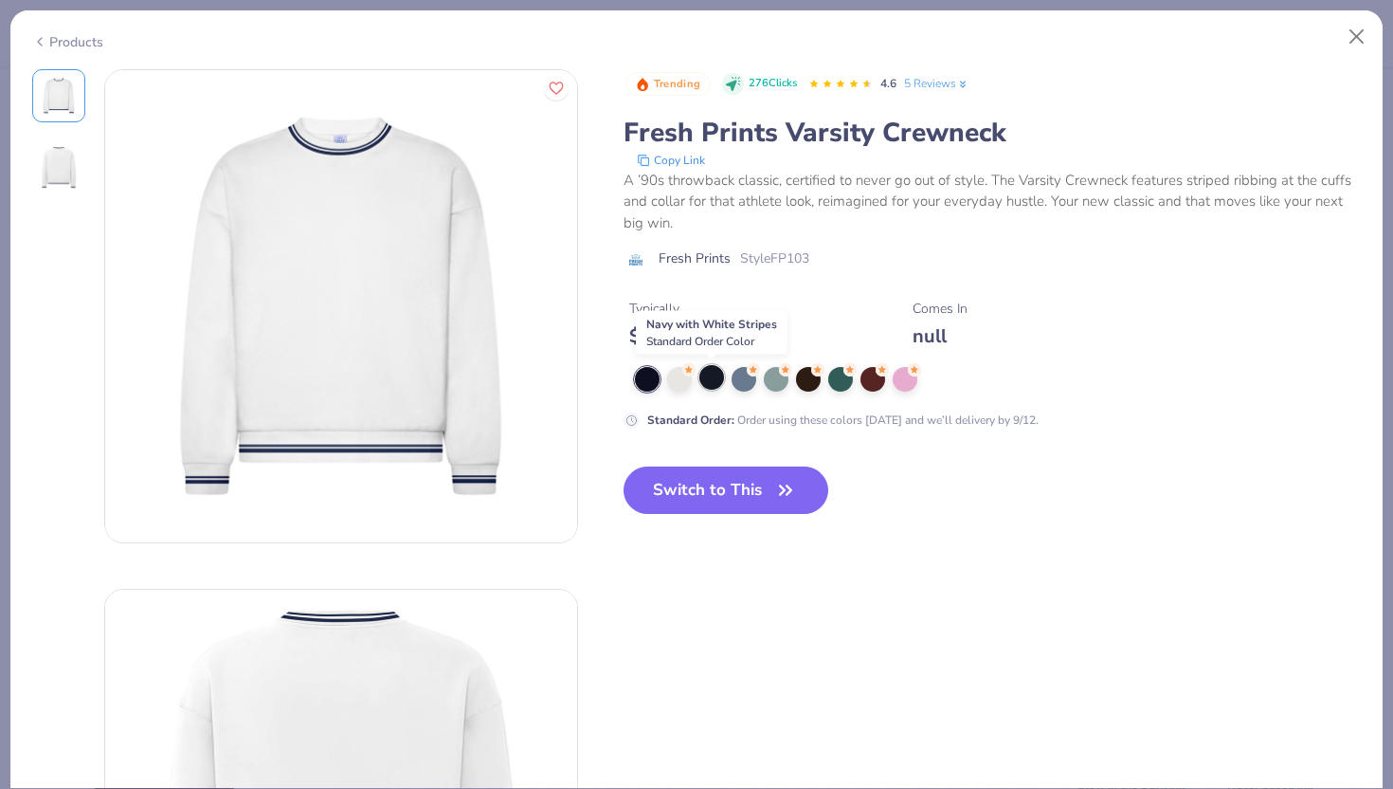
click at [705, 384] on div at bounding box center [711, 377] width 25 height 25
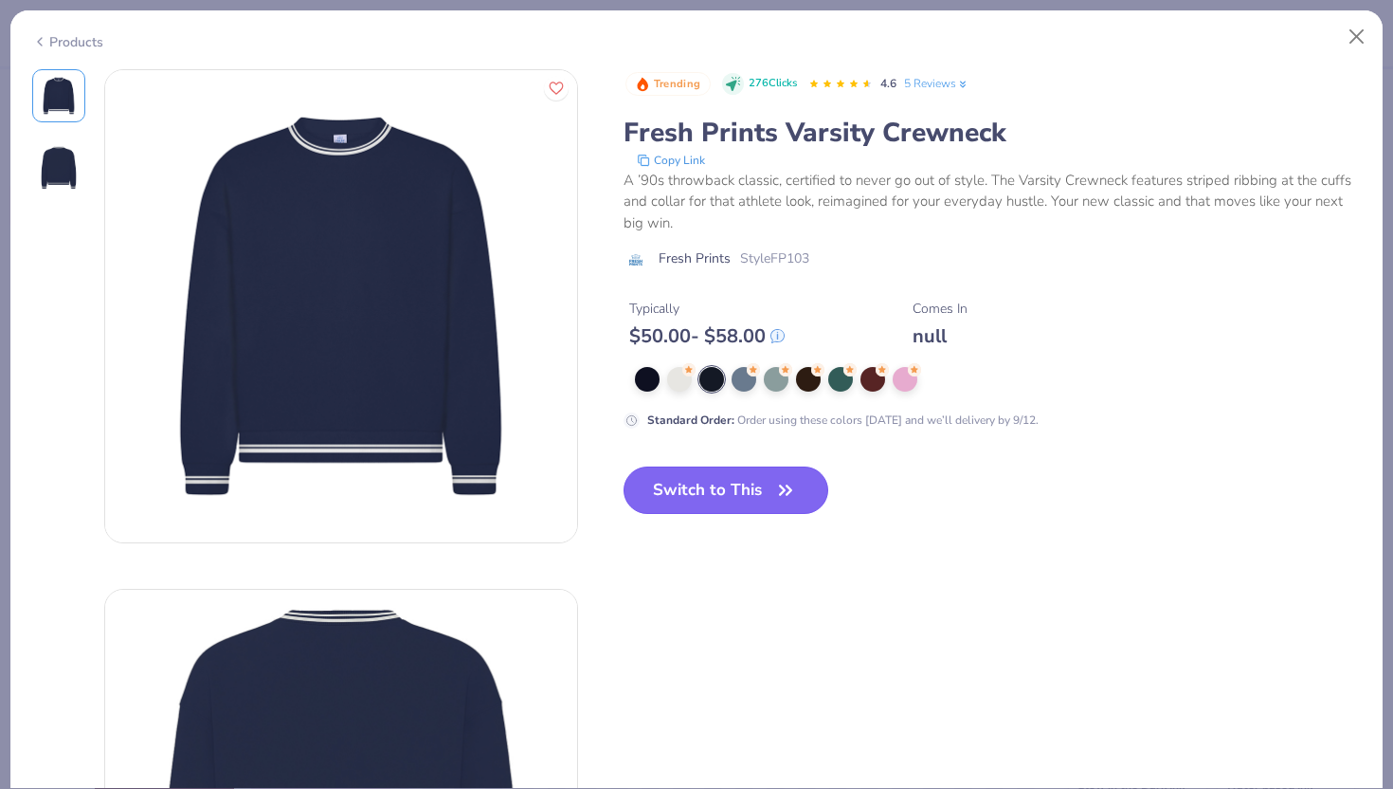
click at [703, 486] on button "Switch to This" at bounding box center [727, 489] width 206 height 47
type input "50"
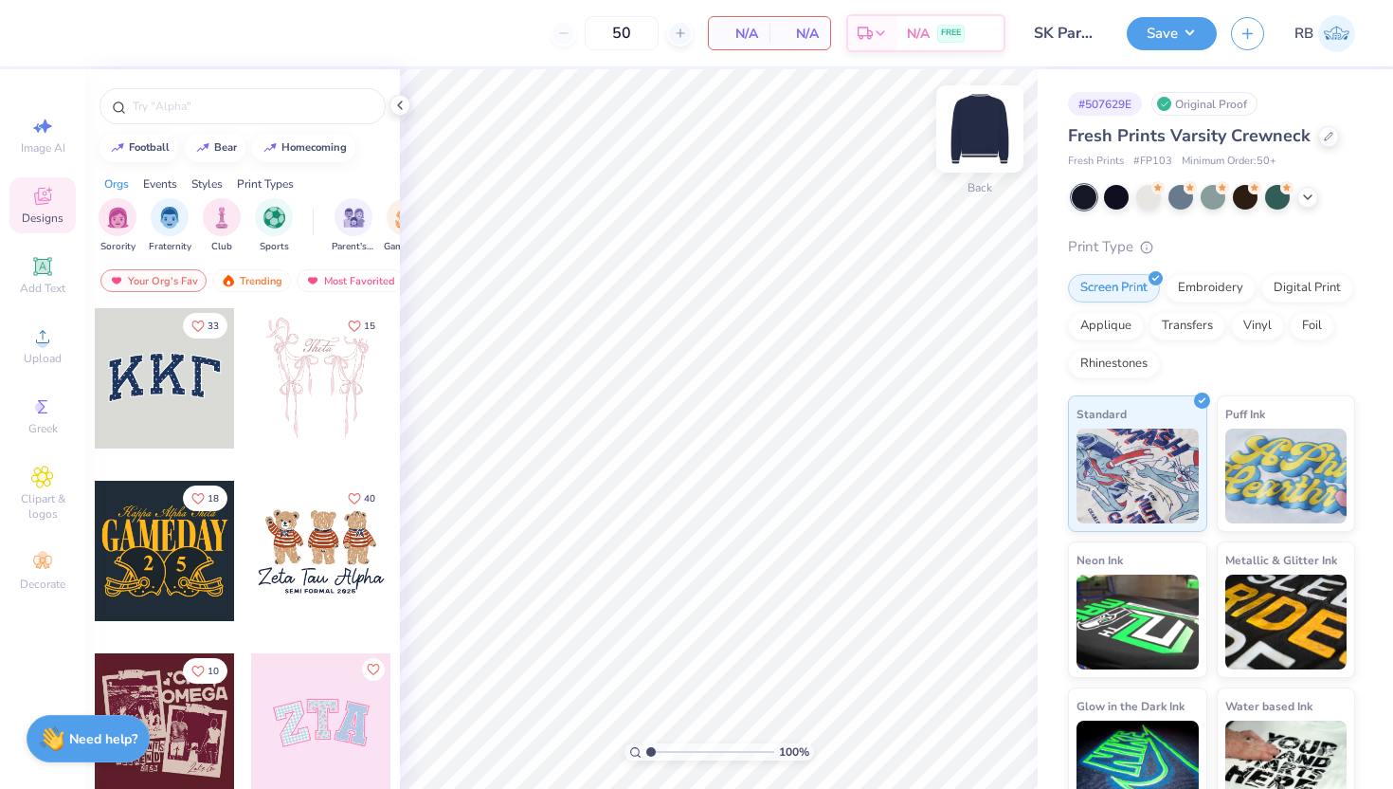
click at [983, 159] on div "Back" at bounding box center [980, 140] width 44 height 67
click at [45, 352] on span "Upload" at bounding box center [43, 358] width 38 height 15
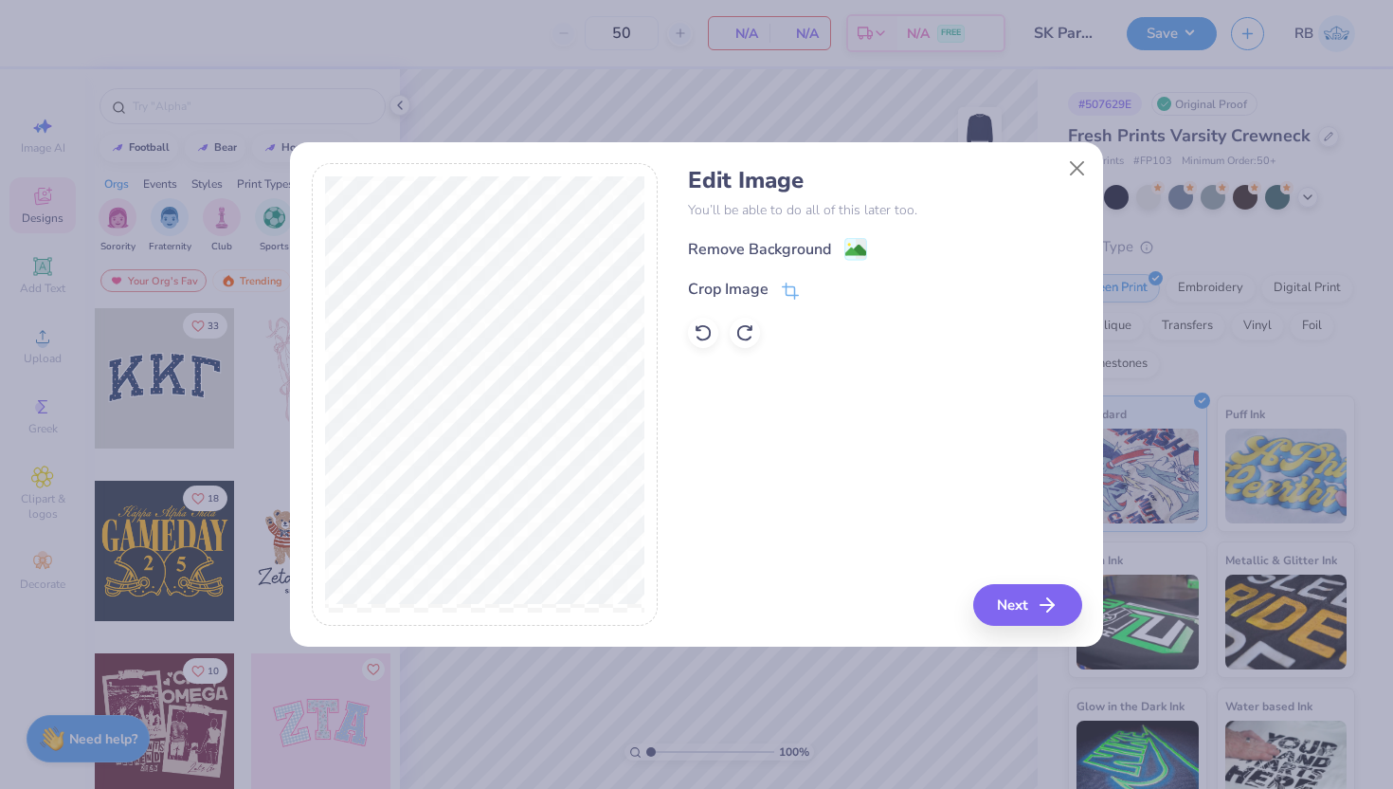
click at [807, 236] on div "Edit Image You’ll be able to do all of this later too. Remove Background Crop I…" at bounding box center [884, 257] width 393 height 181
click at [819, 243] on div "Remove Background" at bounding box center [759, 251] width 143 height 23
click at [1010, 600] on button "Next" at bounding box center [1030, 605] width 109 height 42
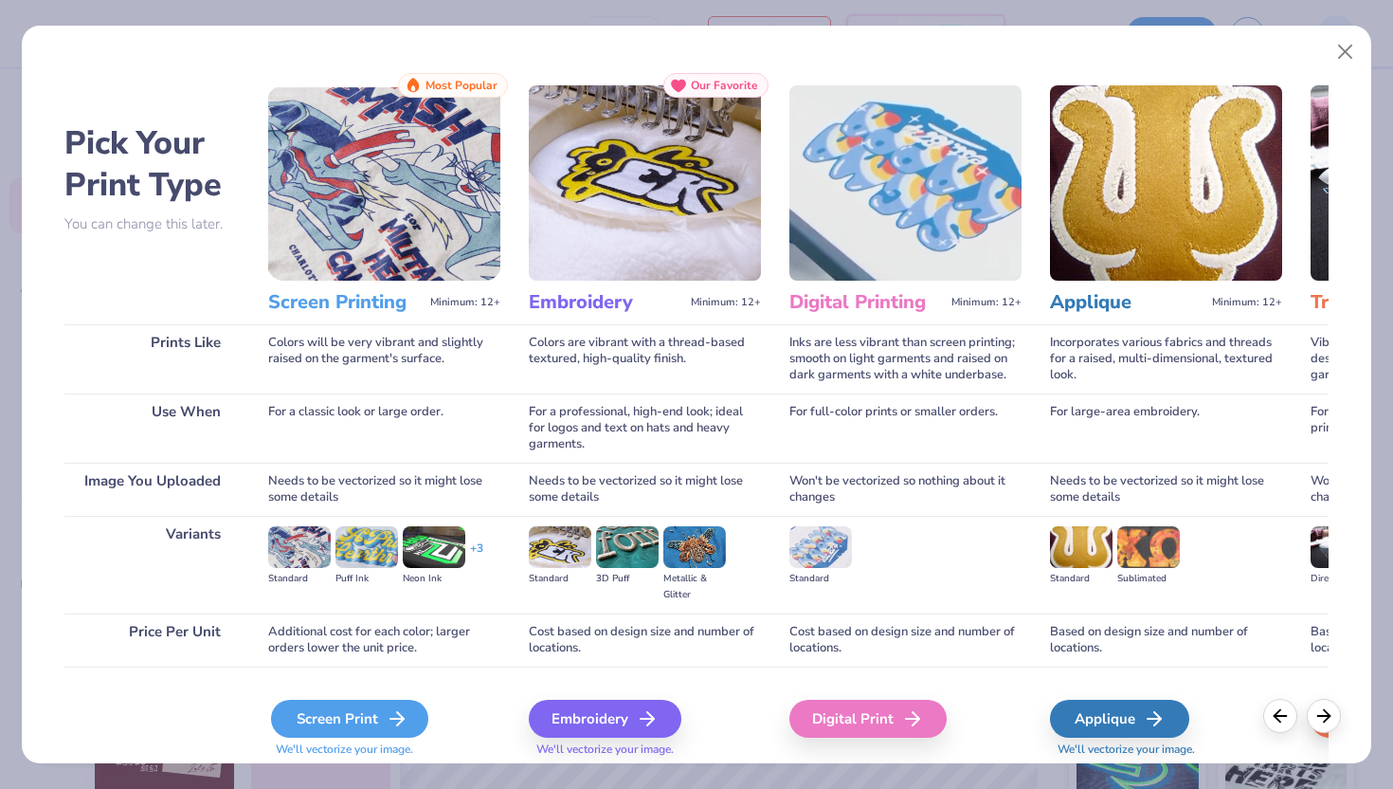
click at [359, 717] on div "Screen Print" at bounding box center [349, 718] width 157 height 38
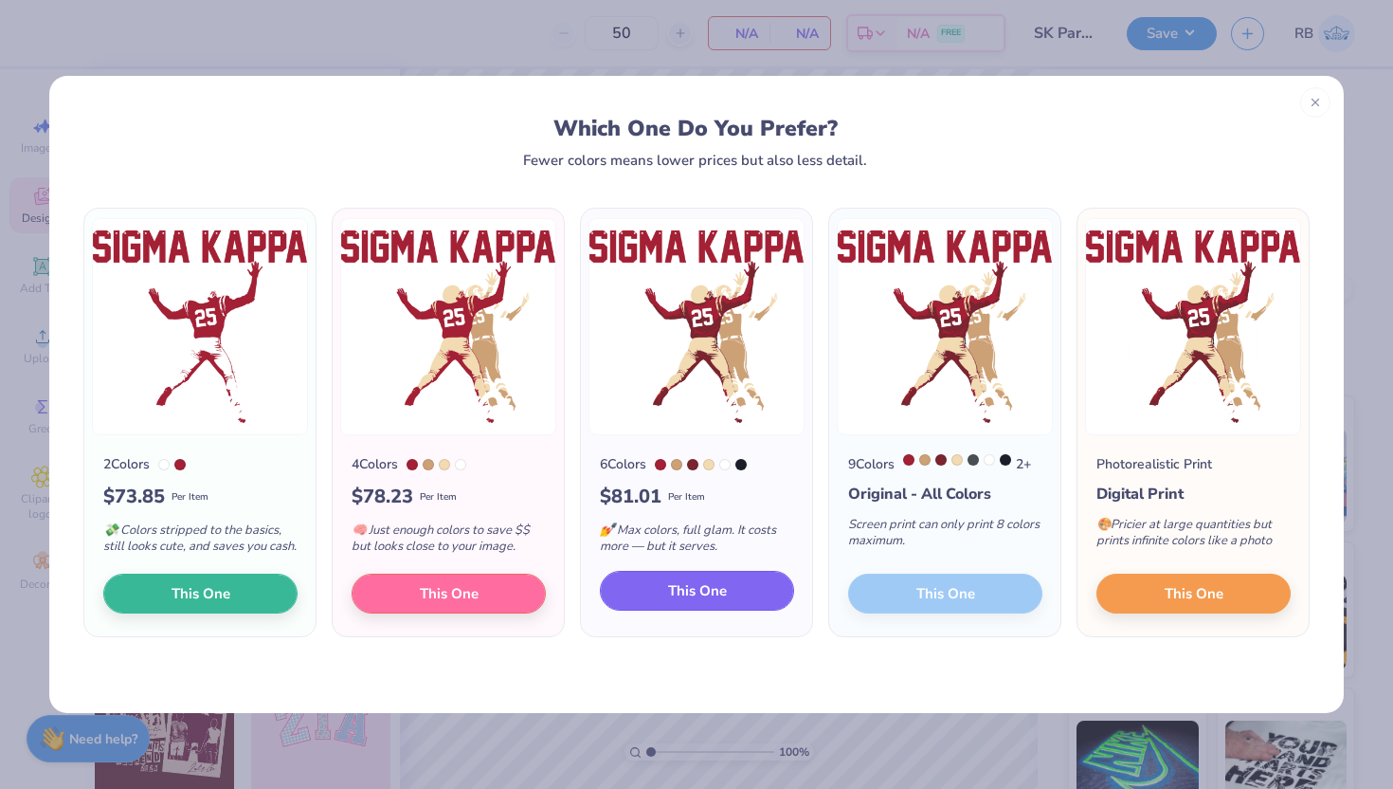
click at [669, 602] on span "This One" at bounding box center [697, 591] width 59 height 22
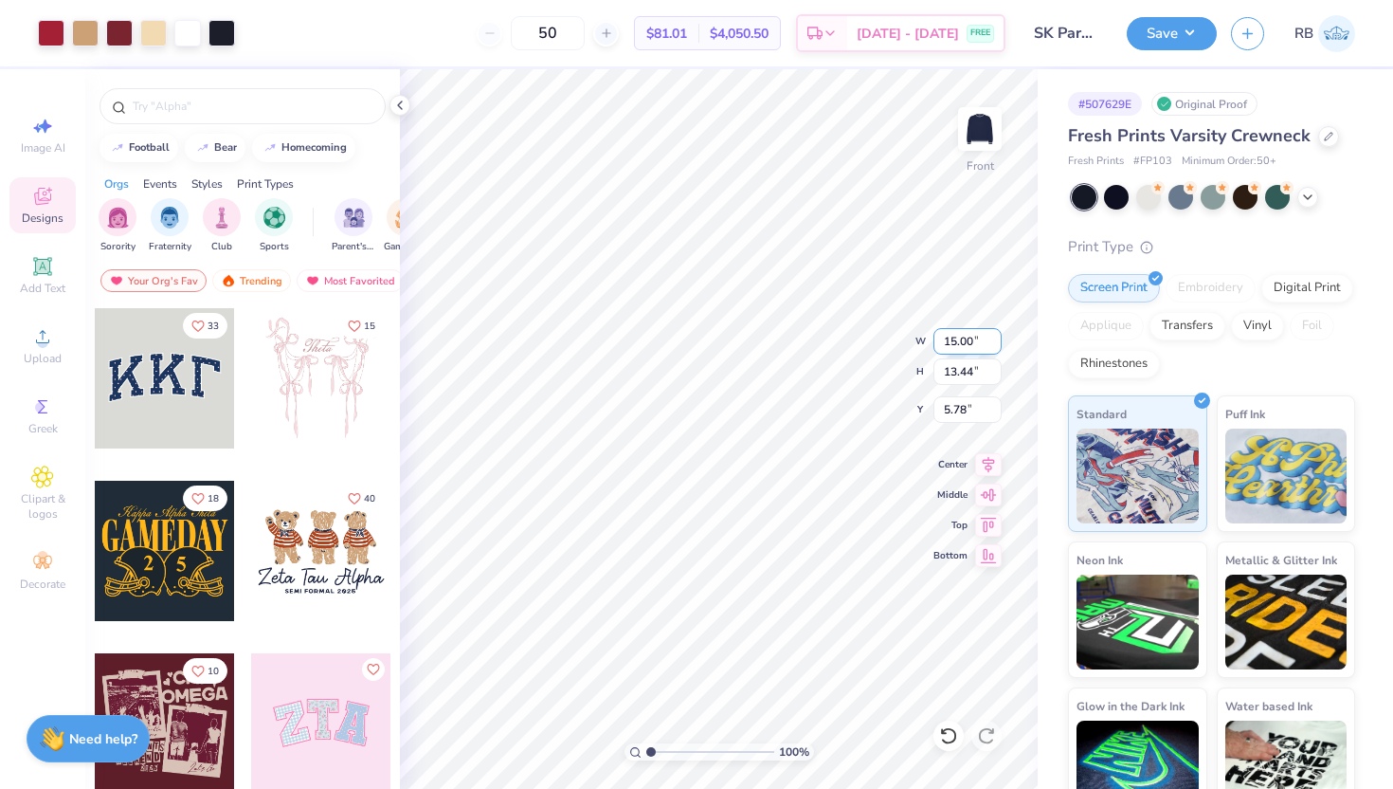
click at [955, 341] on input "15.00" at bounding box center [968, 341] width 68 height 27
type input "12.50"
type input "11.20"
click at [960, 406] on input "6.90" at bounding box center [968, 409] width 68 height 27
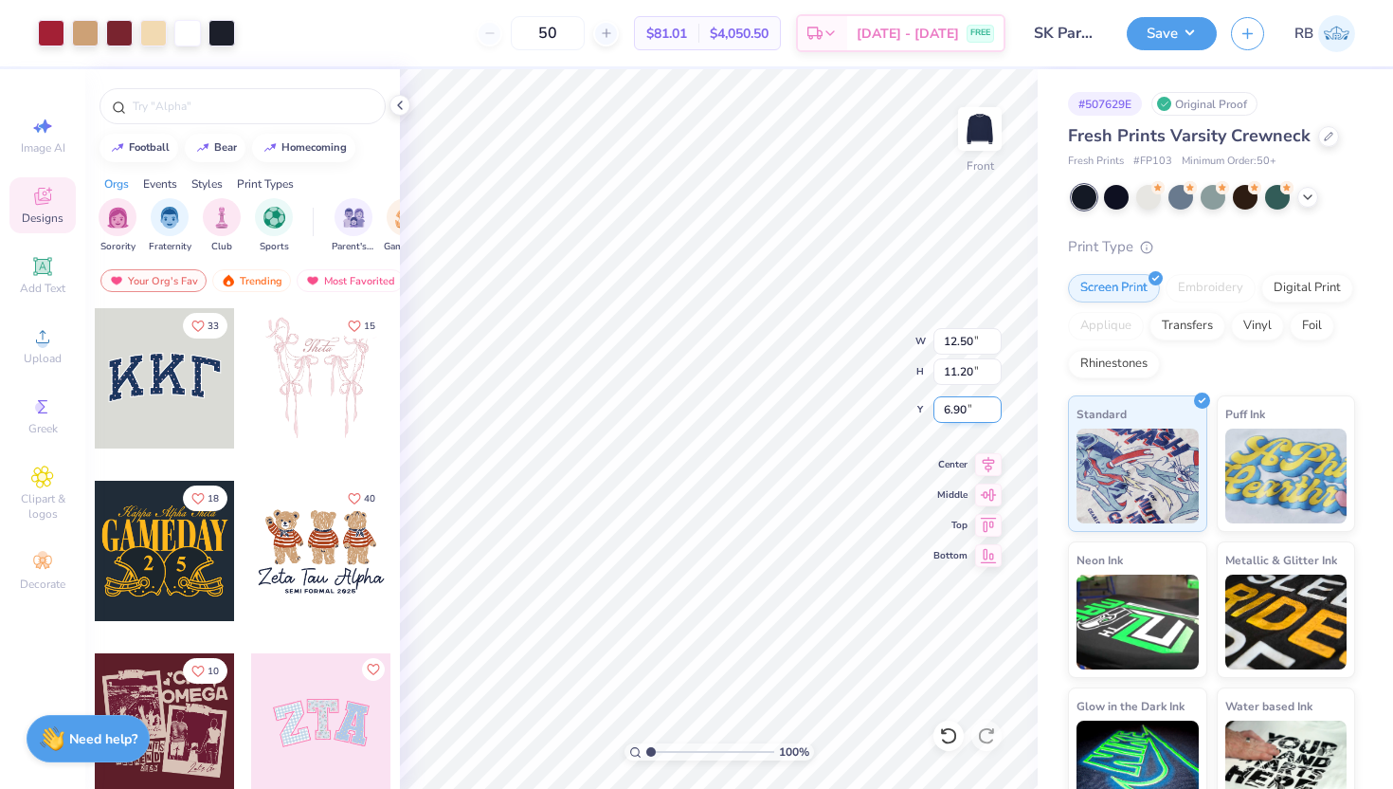
click at [960, 406] on input "6.90" at bounding box center [968, 409] width 68 height 27
type input "3.00"
click at [1001, 120] on img at bounding box center [980, 129] width 76 height 76
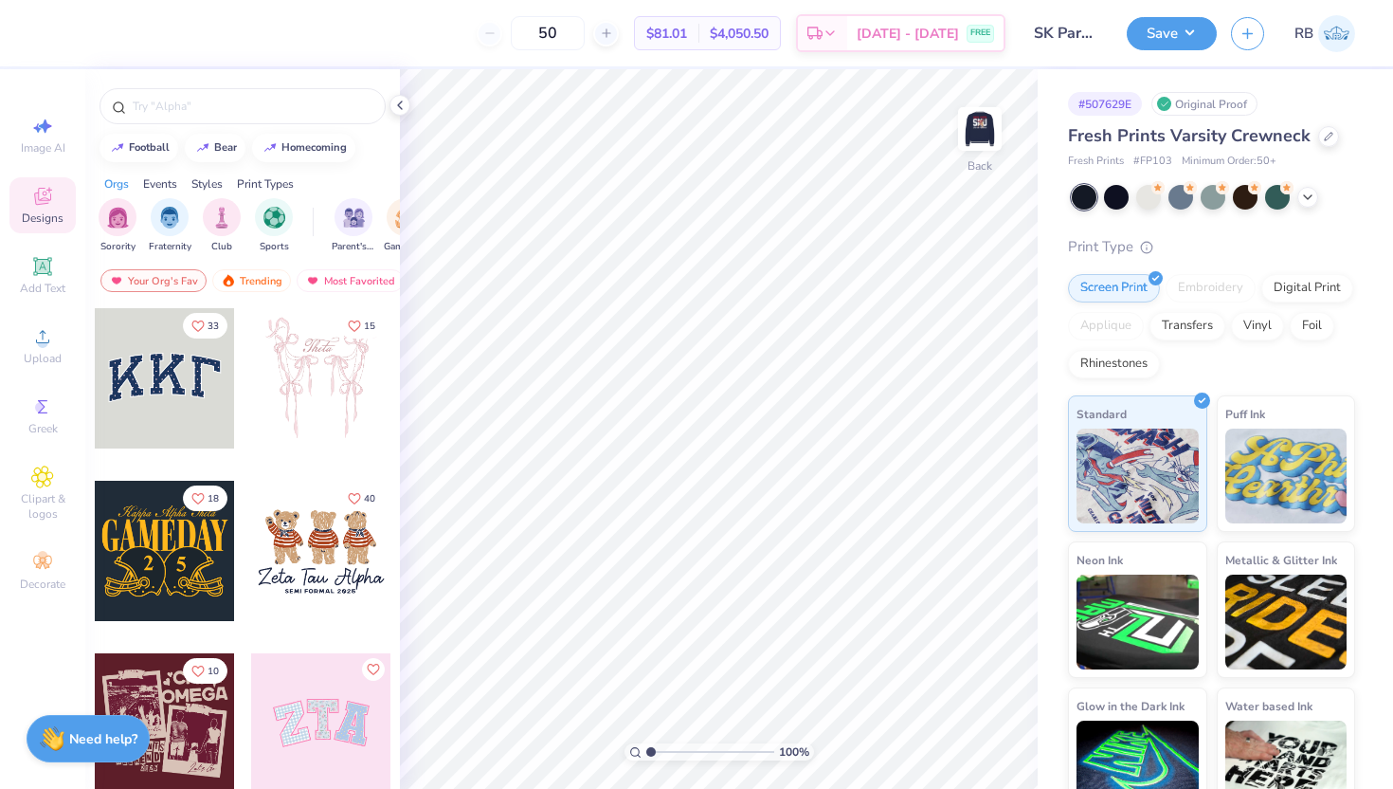
click at [999, 120] on img at bounding box center [980, 129] width 38 height 38
click at [401, 104] on icon at bounding box center [399, 105] width 15 height 15
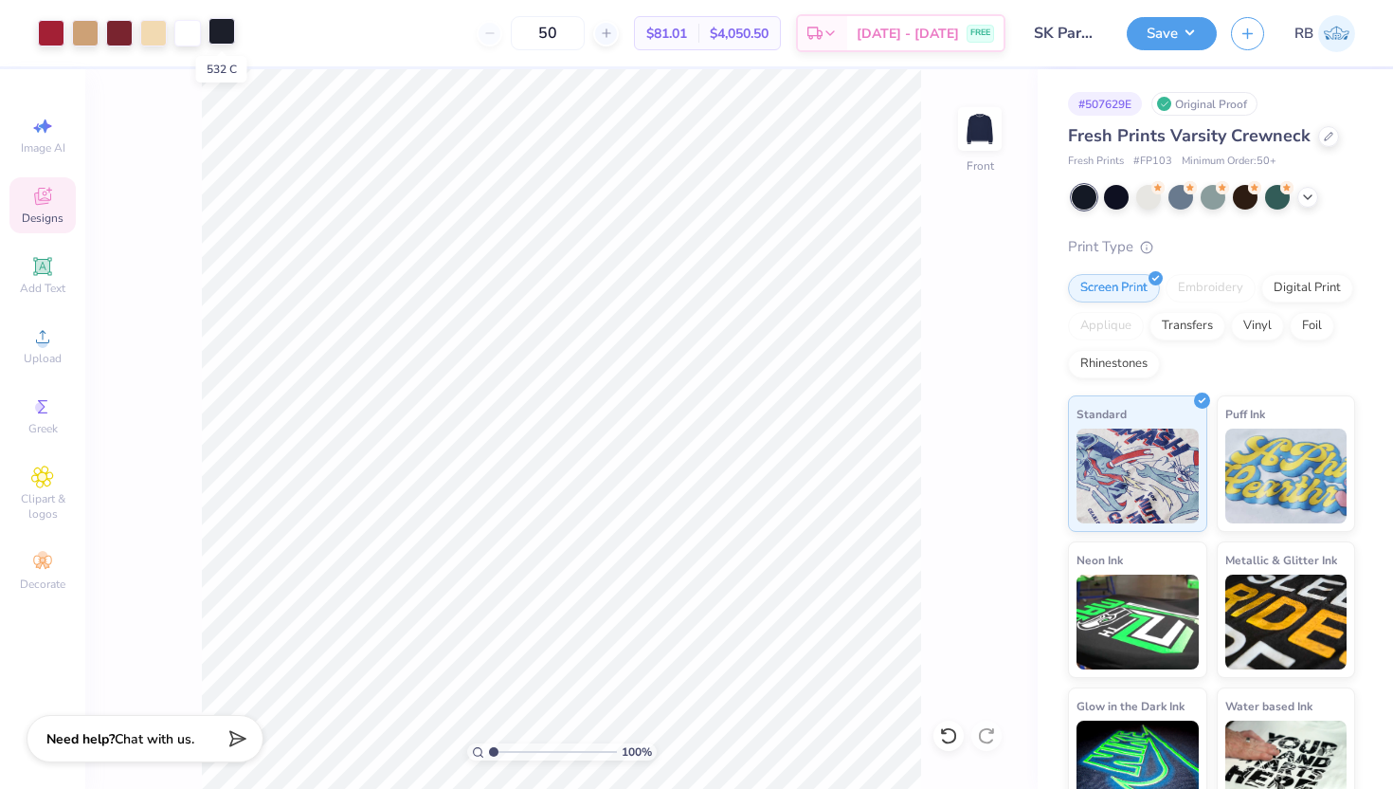
click at [224, 39] on div at bounding box center [222, 31] width 27 height 27
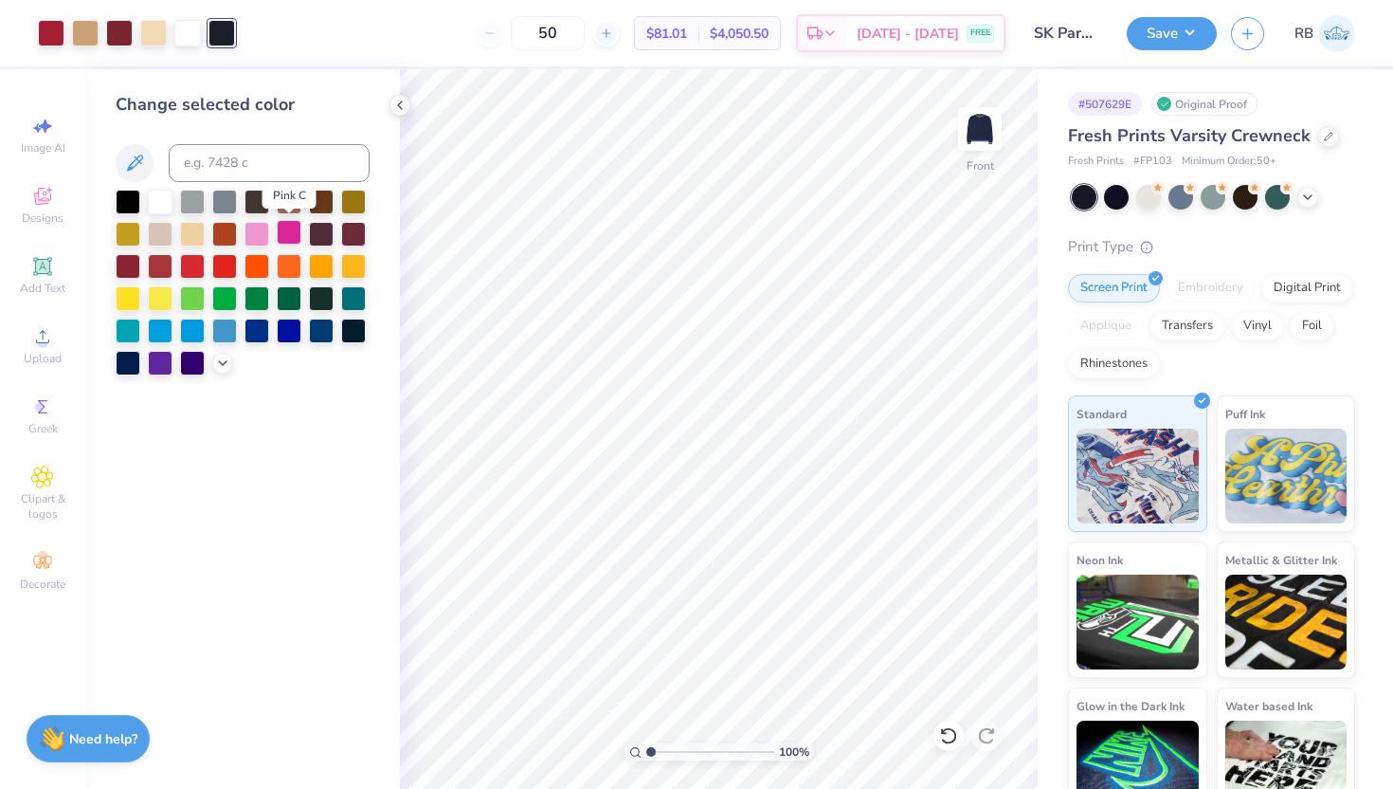
click at [284, 232] on div at bounding box center [289, 232] width 25 height 25
